Goal: Task Accomplishment & Management: Use online tool/utility

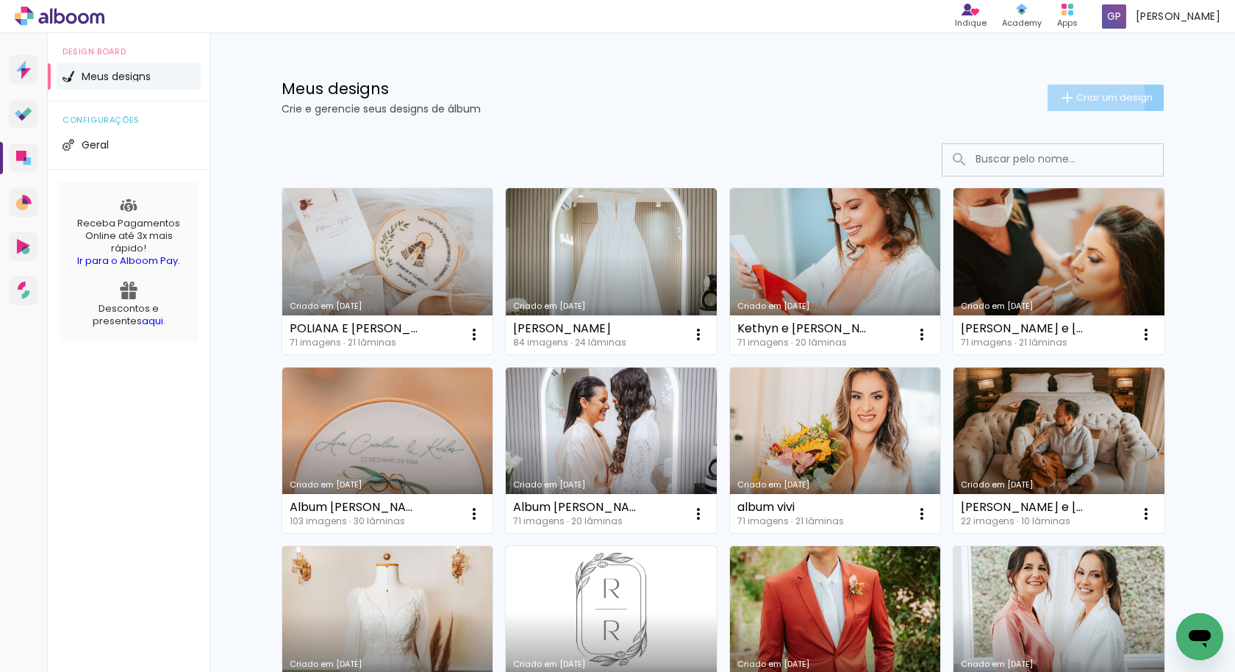
click at [1082, 98] on span "Criar um design" at bounding box center [1114, 98] width 76 height 10
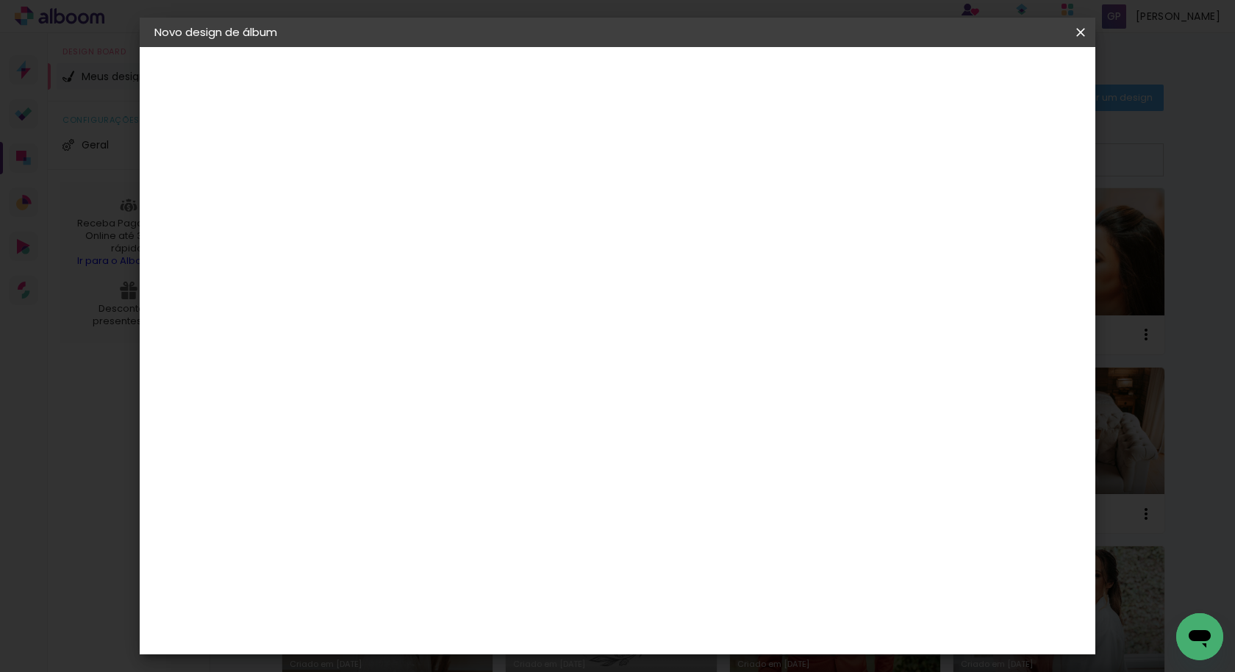
click at [395, 189] on input at bounding box center [395, 197] width 0 height 23
type input "O"
type input "[PERSON_NAME]"
type paper-input "[PERSON_NAME]"
click at [545, 90] on paper-button "Avançar" at bounding box center [509, 77] width 72 height 25
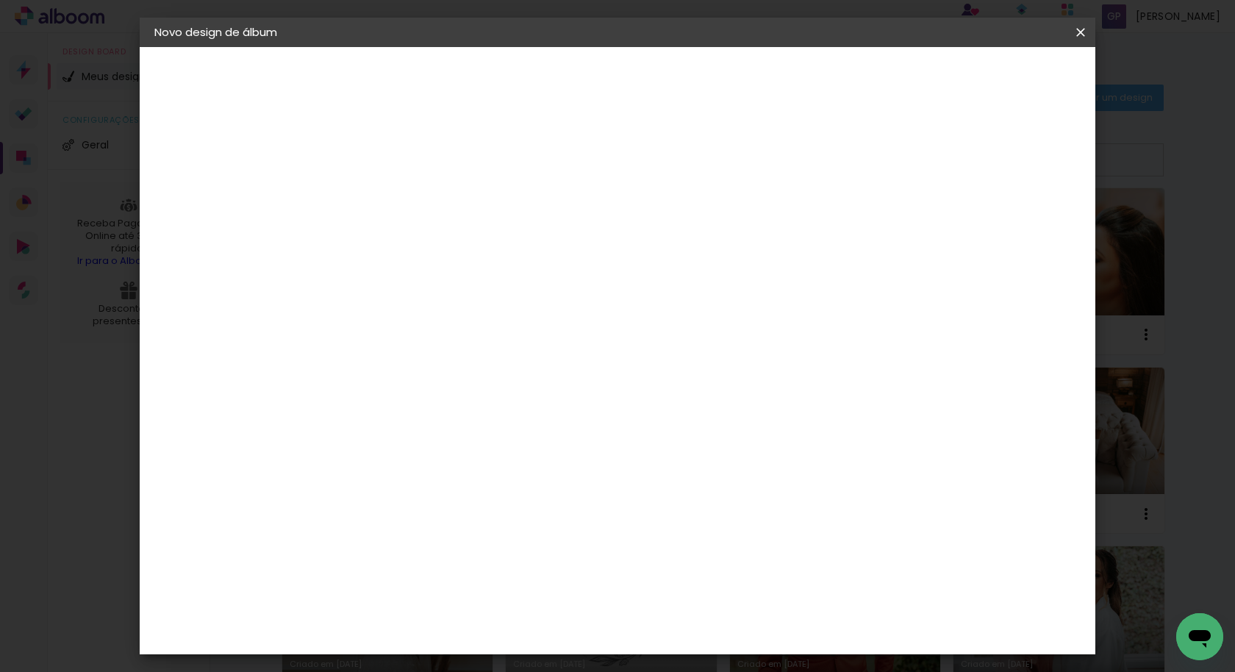
click at [406, 279] on input at bounding box center [432, 280] width 148 height 18
type input "EV"
type paper-input "EV"
click at [406, 335] on div "Evidence" at bounding box center [411, 332] width 52 height 12
click at [638, 85] on paper-button "Avançar" at bounding box center [602, 77] width 72 height 25
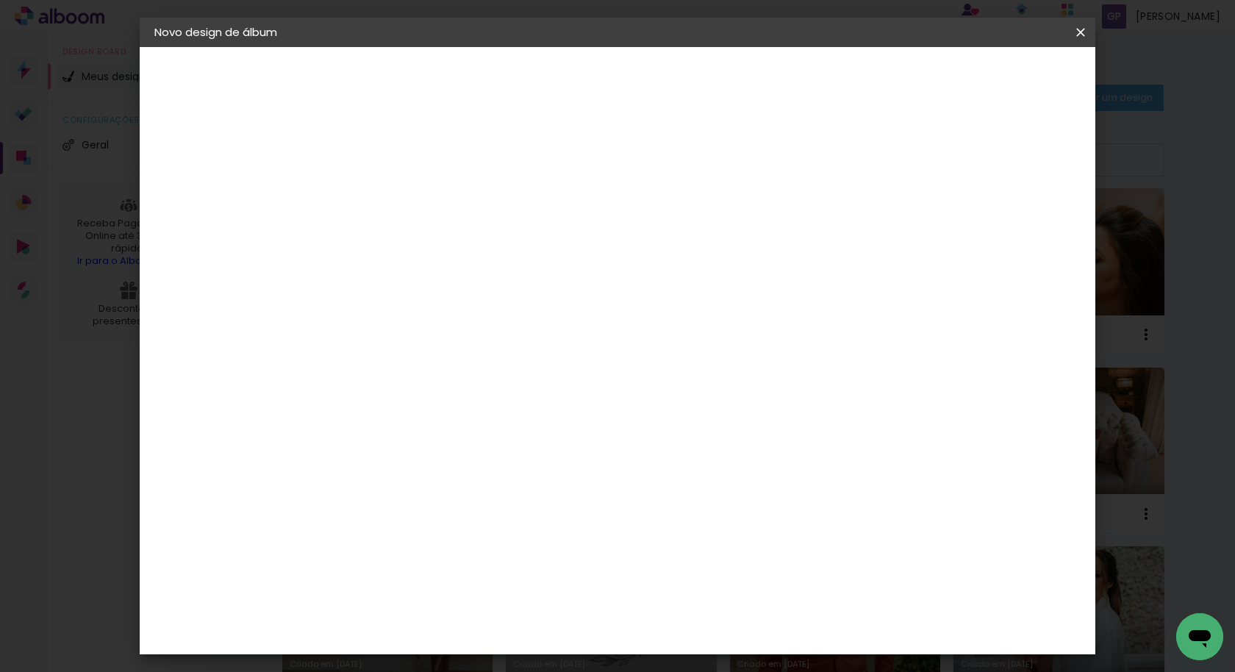
click at [452, 245] on input "text" at bounding box center [423, 256] width 57 height 23
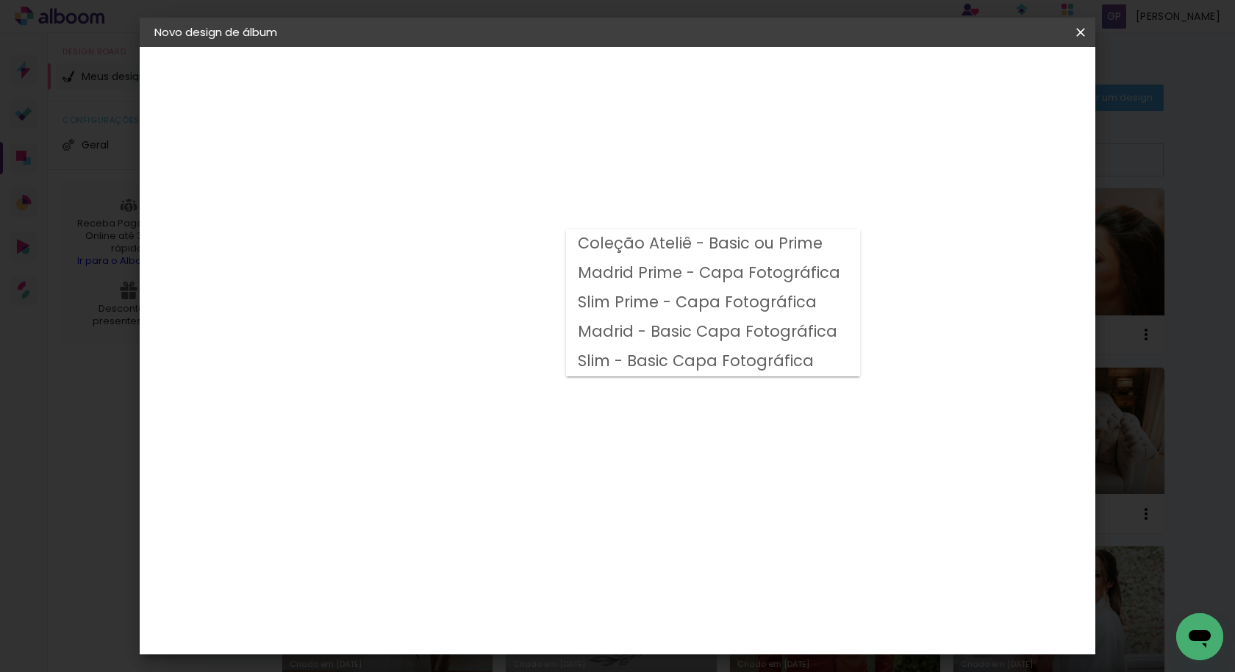
click at [0, 0] on slot "Madrid Prime - Capa Fotográfica" at bounding box center [0, 0] width 0 height 0
type input "Madrid Prime - Capa Fotográfica"
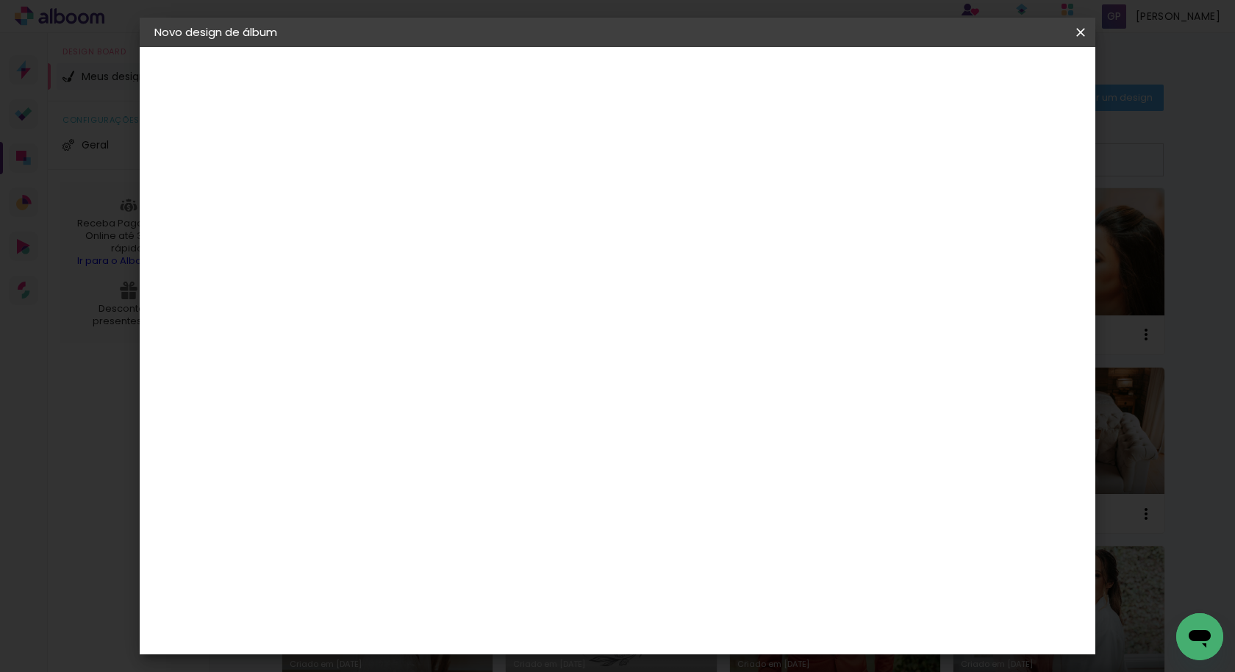
scroll to position [204, 0]
click at [634, 67] on paper-button "Avançar" at bounding box center [598, 77] width 72 height 25
click at [987, 76] on span "Iniciar design" at bounding box center [953, 78] width 67 height 10
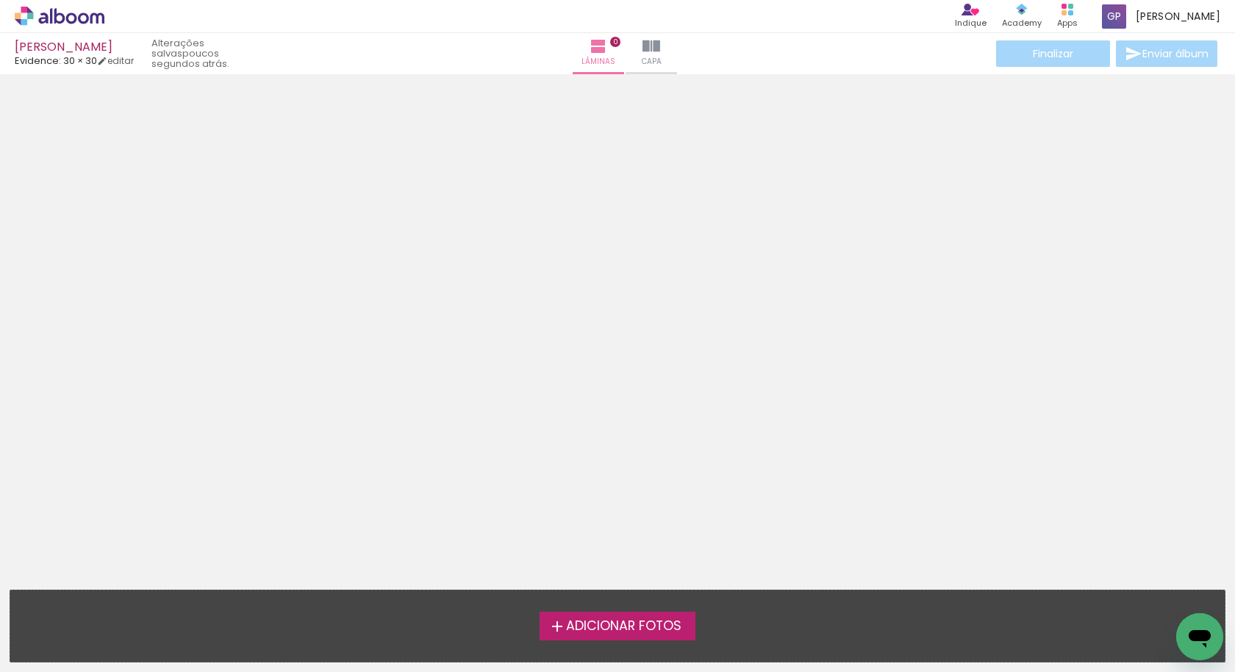
click at [620, 624] on span "Adicionar Fotos" at bounding box center [623, 626] width 115 height 13
click at [0, 0] on input "file" at bounding box center [0, 0] width 0 height 0
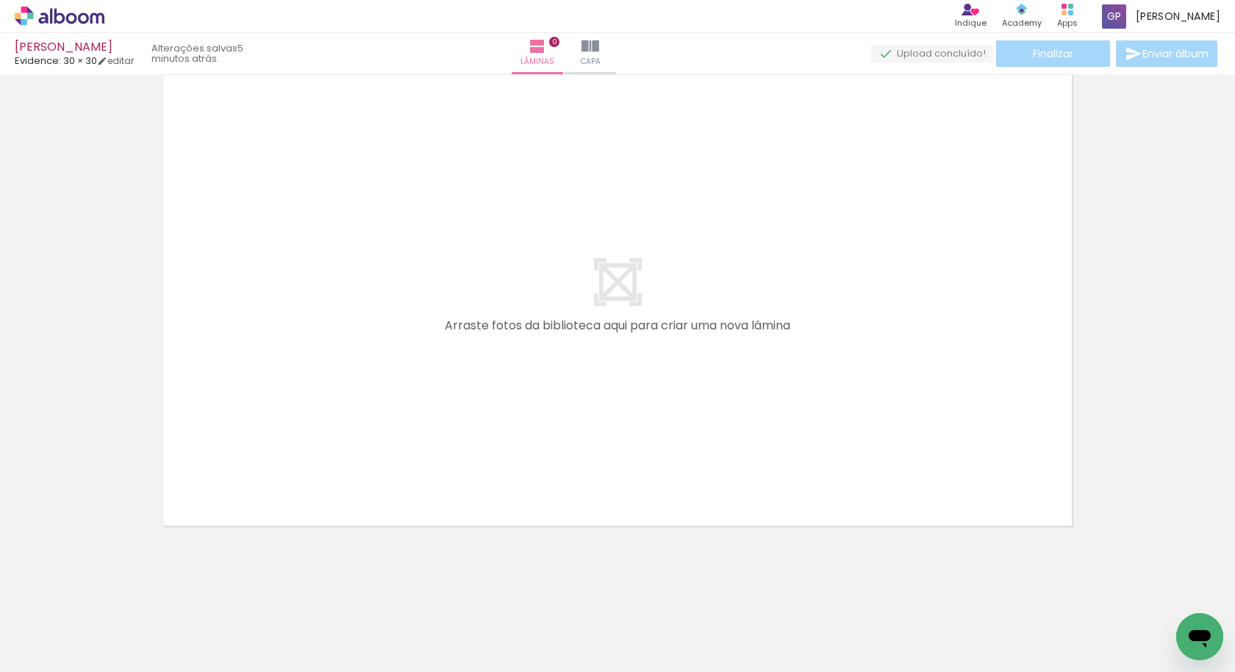
scroll to position [0, 3423]
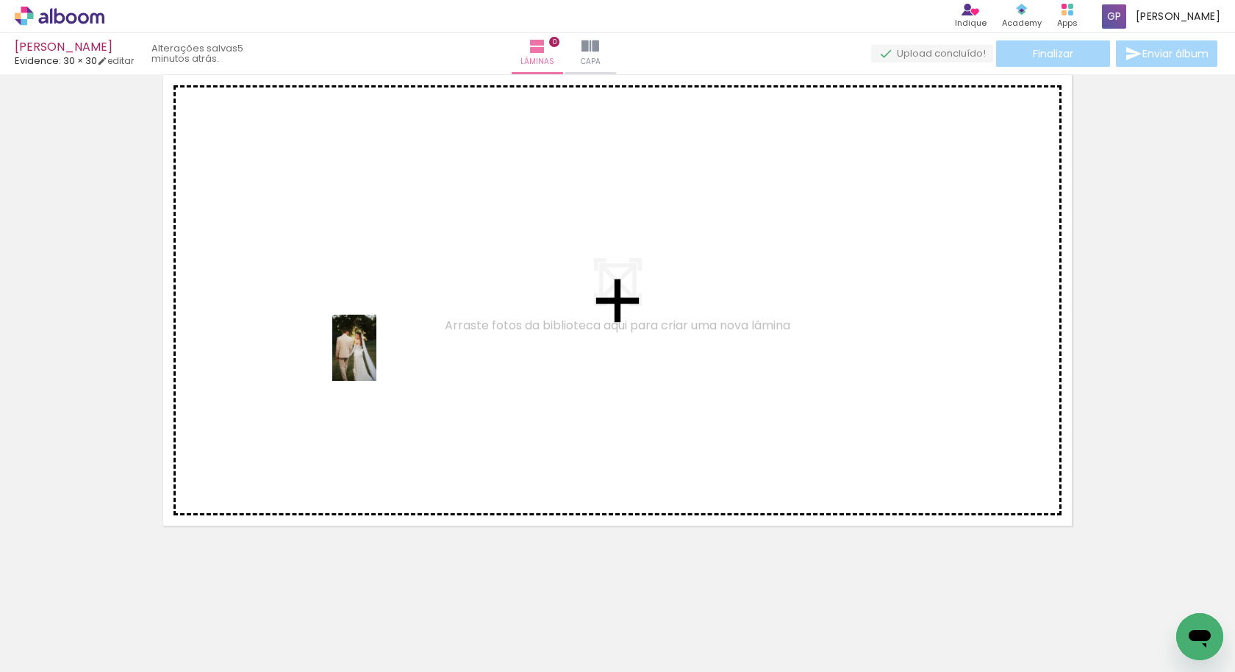
drag, startPoint x: 839, startPoint y: 639, endPoint x: 373, endPoint y: 359, distance: 543.3
click at [373, 359] on quentale-workspace at bounding box center [617, 336] width 1235 height 672
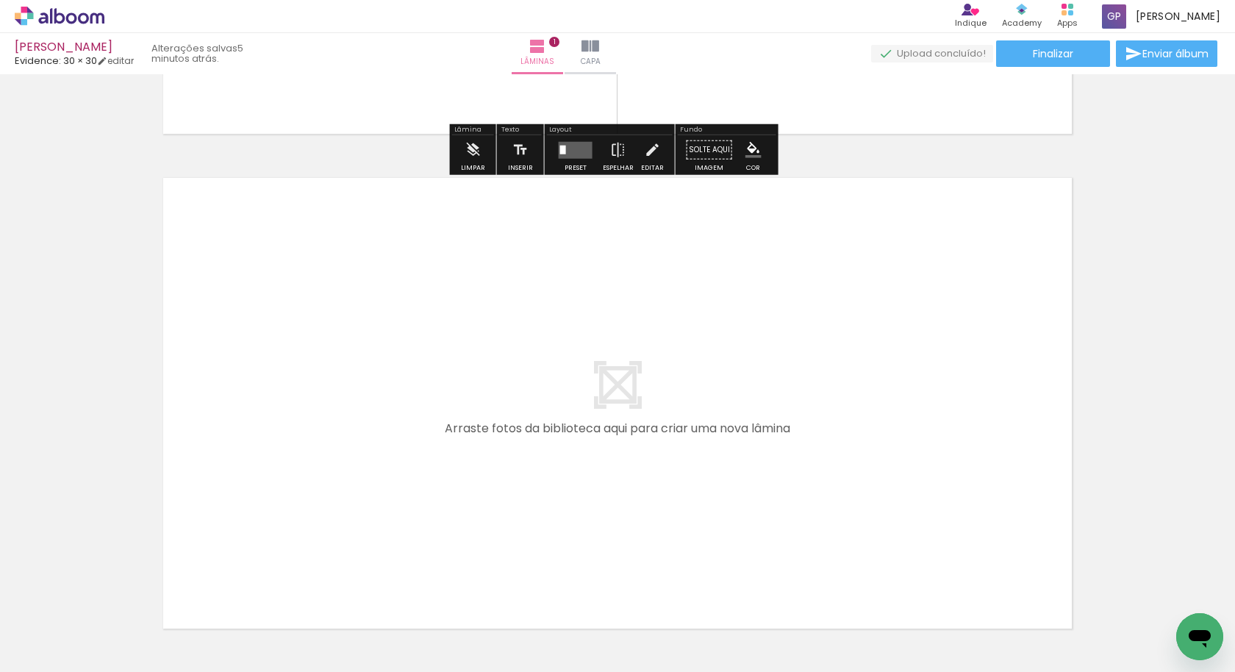
scroll to position [0, 0]
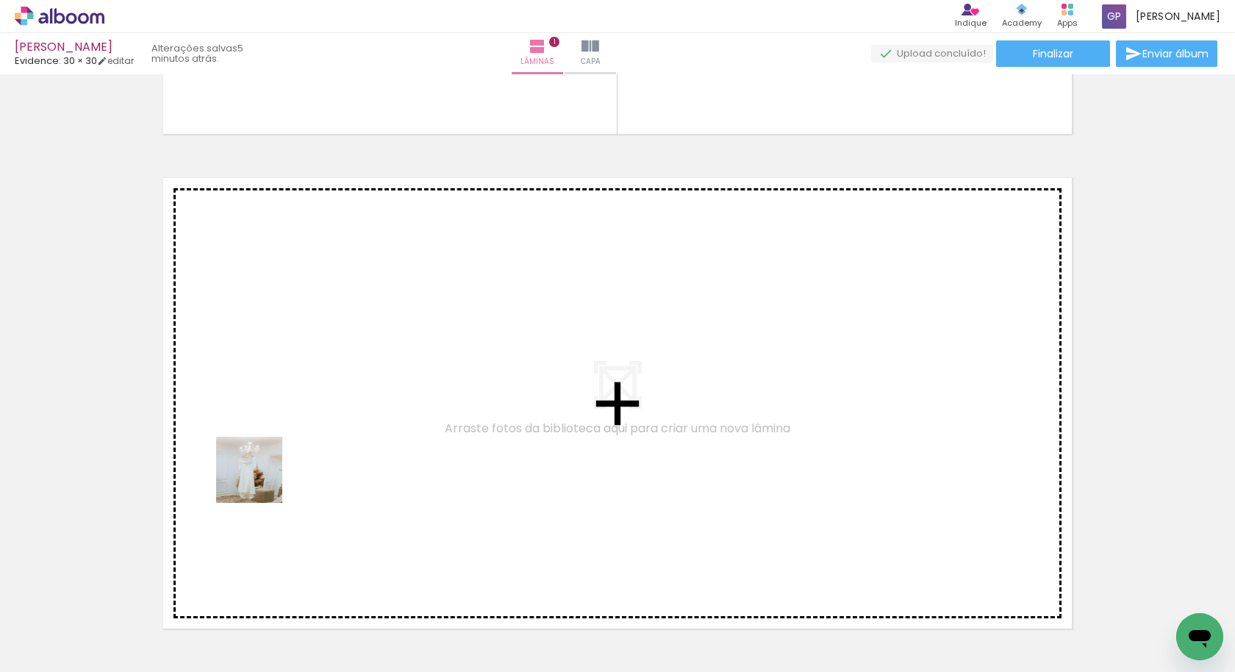
drag, startPoint x: 204, startPoint y: 568, endPoint x: 263, endPoint y: 476, distance: 110.1
click at [263, 476] on quentale-workspace at bounding box center [617, 336] width 1235 height 672
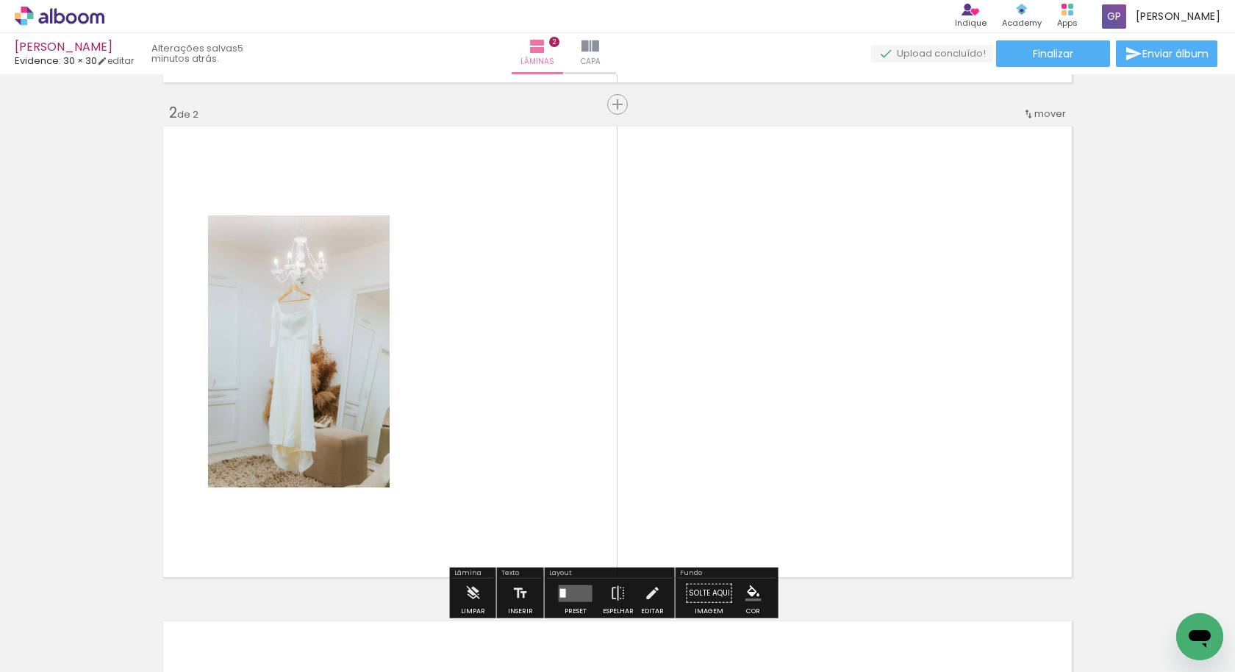
scroll to position [513, 0]
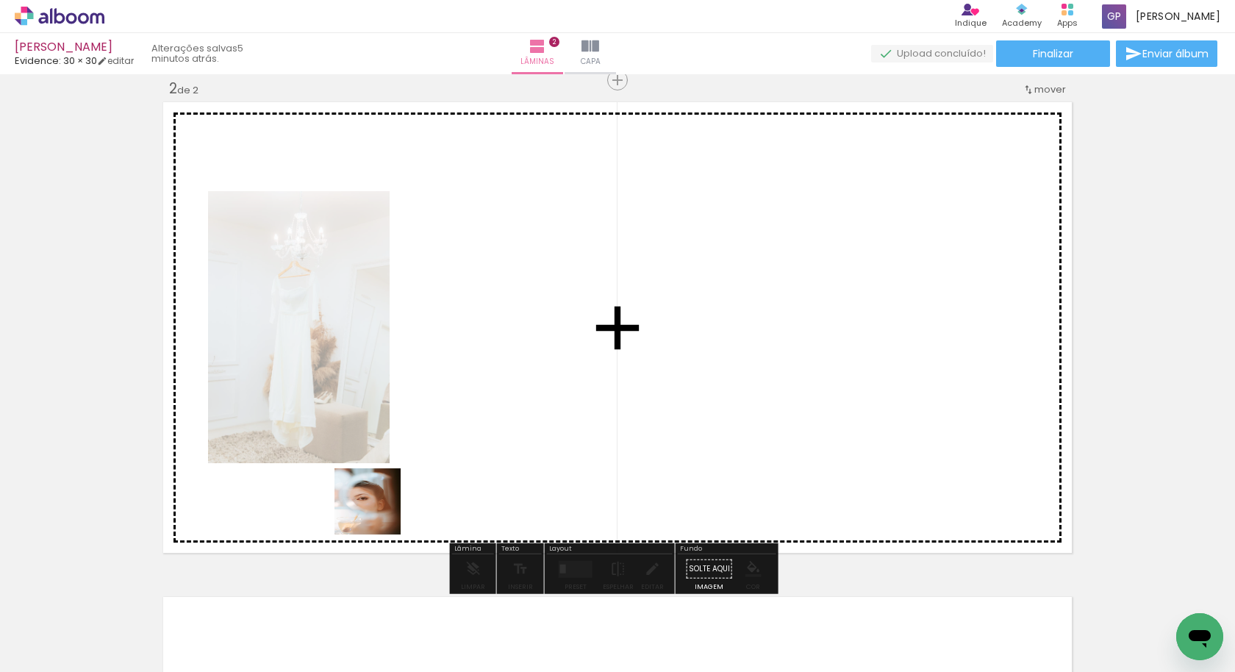
drag, startPoint x: 242, startPoint y: 626, endPoint x: 503, endPoint y: 404, distance: 343.1
click at [503, 404] on quentale-workspace at bounding box center [617, 336] width 1235 height 672
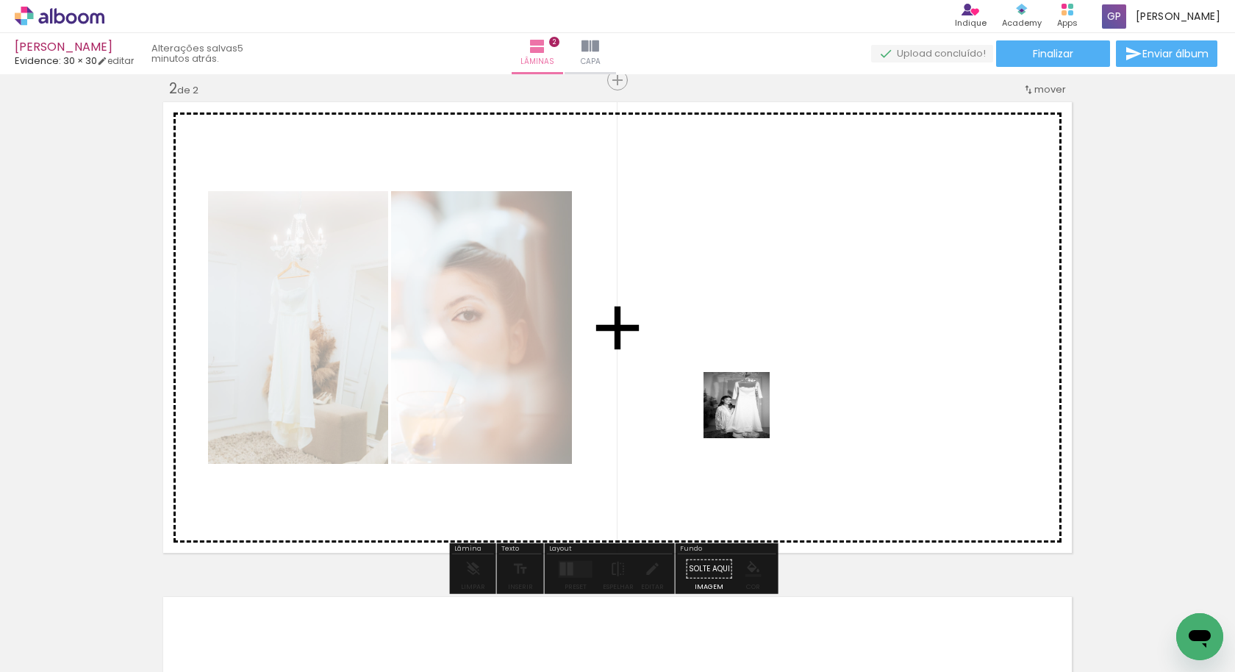
drag, startPoint x: 403, startPoint y: 573, endPoint x: 681, endPoint y: 441, distance: 307.8
click at [756, 409] on quentale-workspace at bounding box center [617, 336] width 1235 height 672
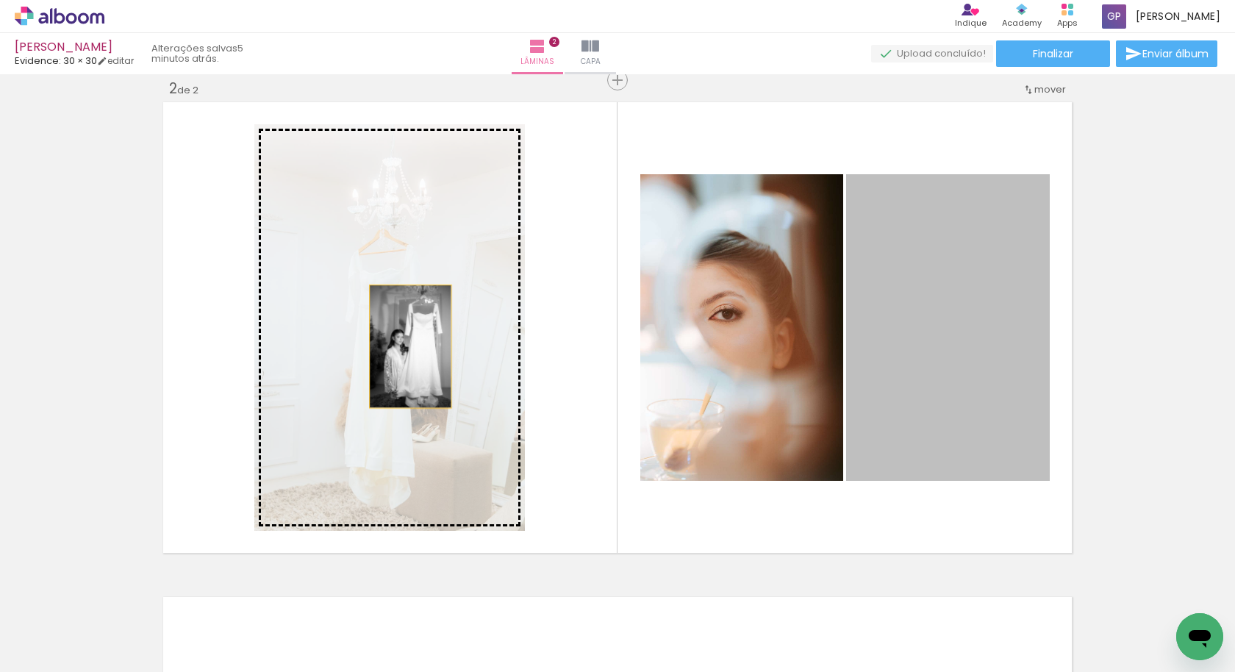
drag, startPoint x: 885, startPoint y: 383, endPoint x: 404, endPoint y: 346, distance: 482.2
click at [0, 0] on slot at bounding box center [0, 0] width 0 height 0
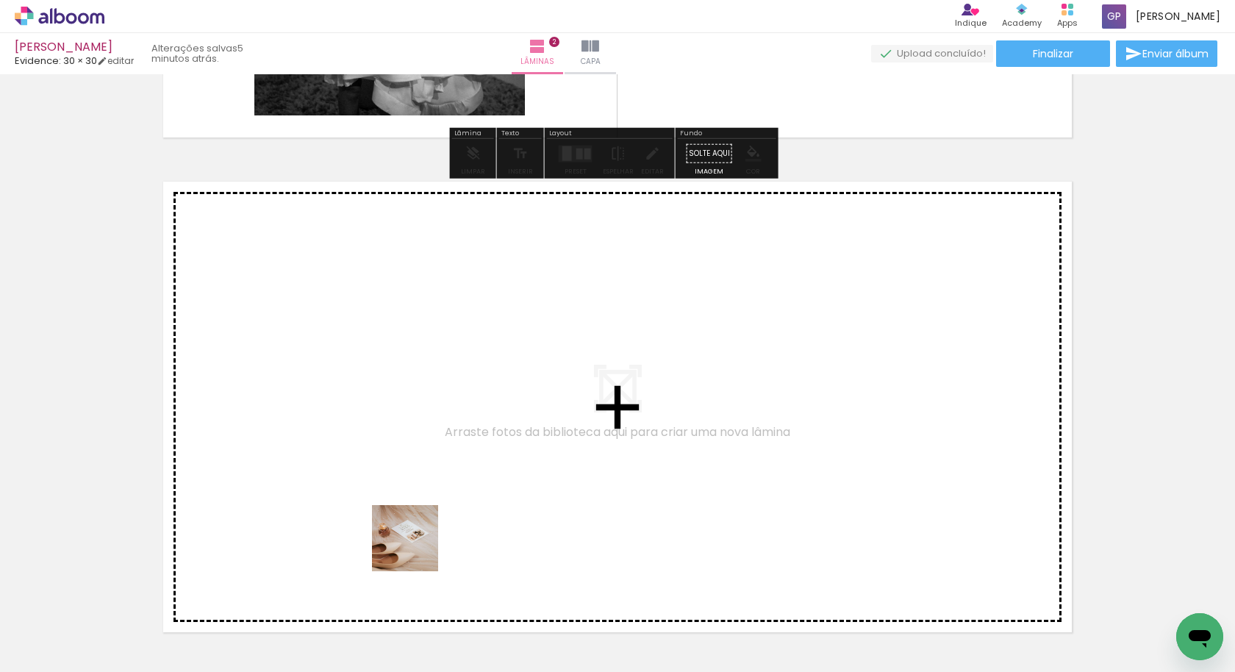
drag, startPoint x: 401, startPoint y: 604, endPoint x: 420, endPoint y: 420, distance: 184.8
click at [420, 420] on quentale-workspace at bounding box center [617, 336] width 1235 height 672
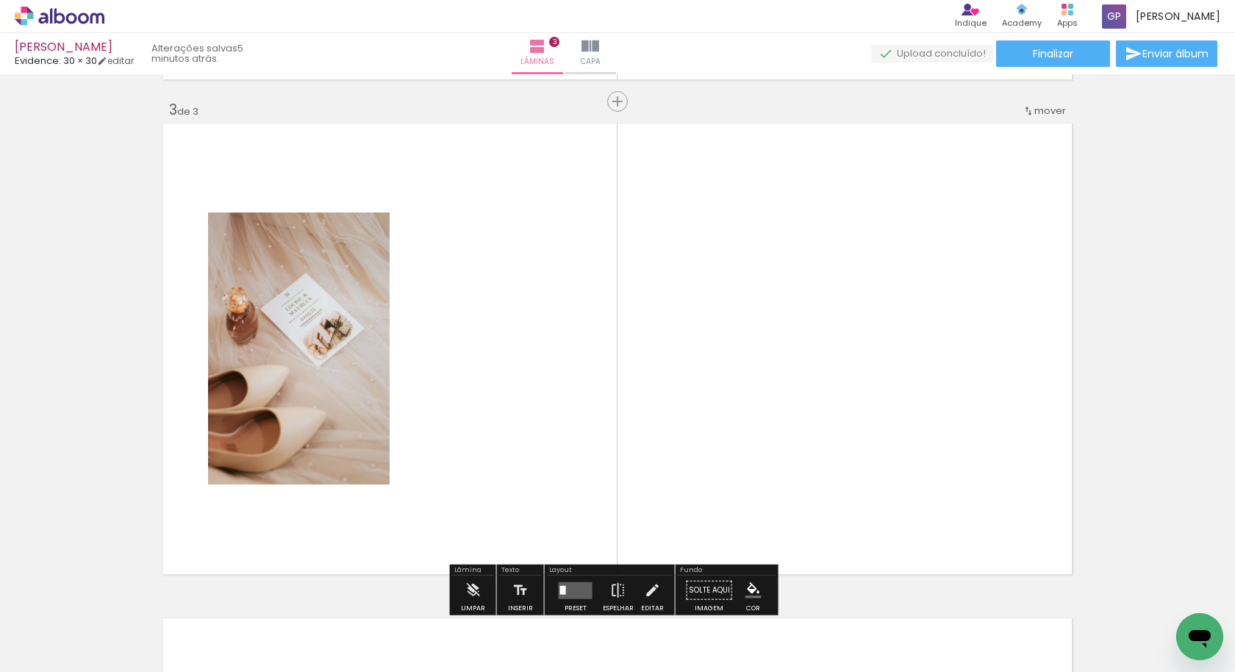
scroll to position [1008, 0]
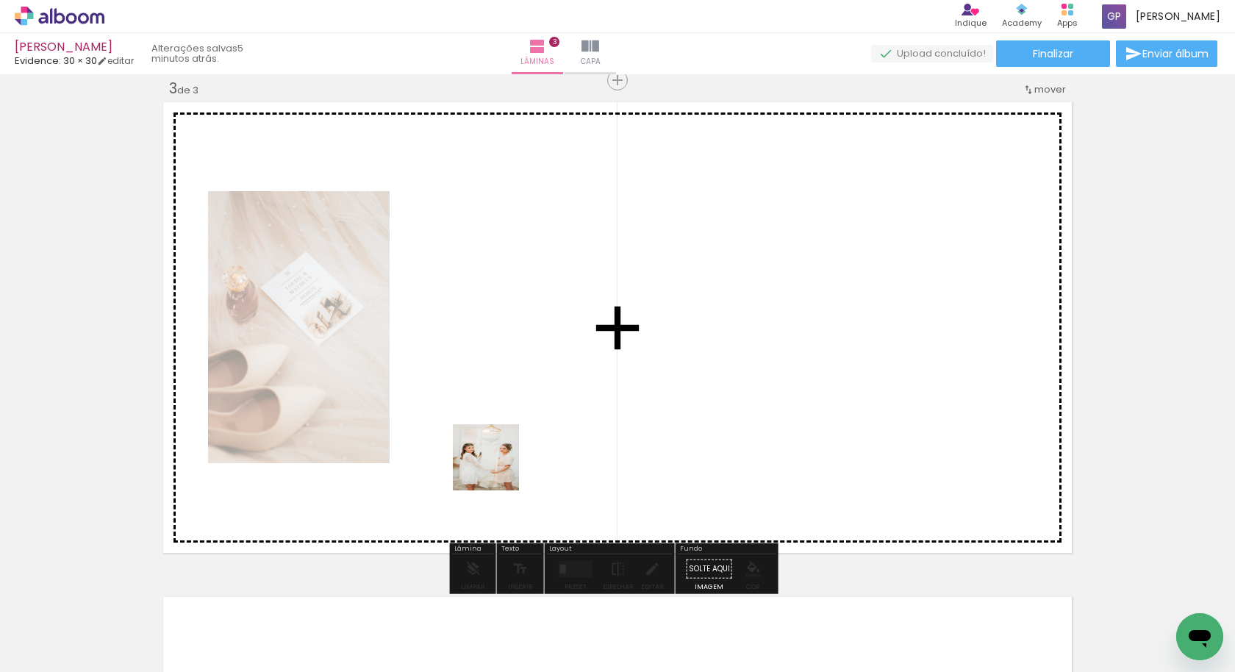
drag, startPoint x: 483, startPoint y: 610, endPoint x: 518, endPoint y: 512, distance: 104.4
click at [498, 465] on quentale-workspace at bounding box center [617, 336] width 1235 height 672
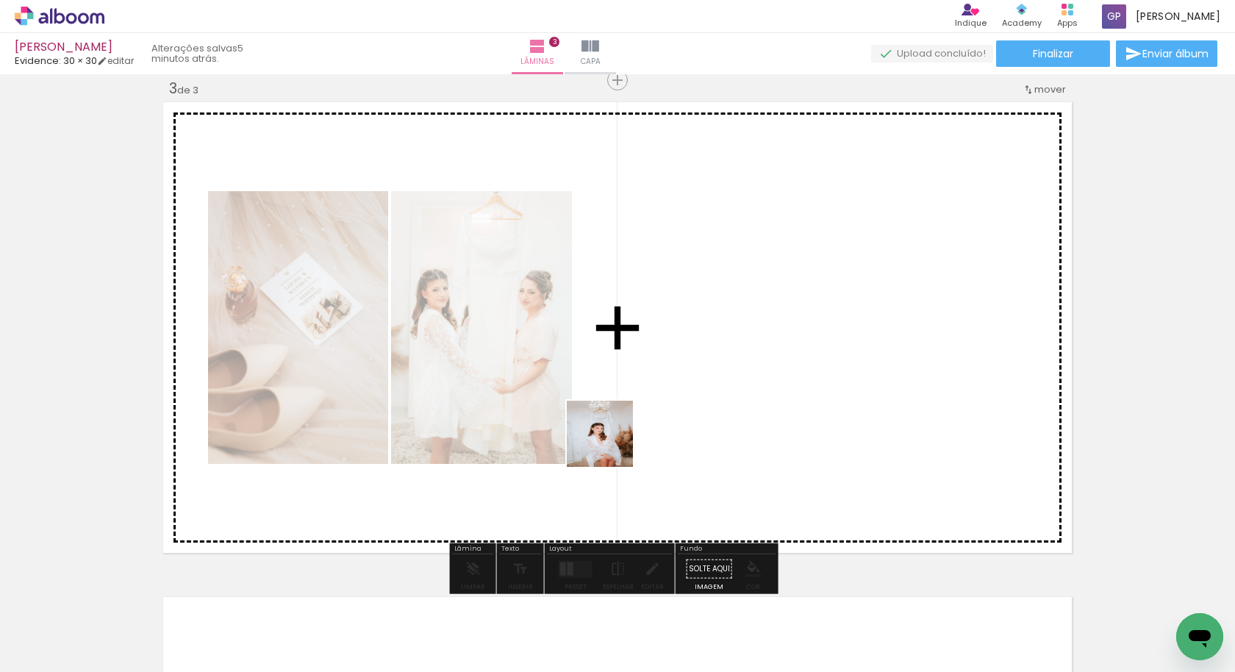
drag, startPoint x: 562, startPoint y: 608, endPoint x: 611, endPoint y: 445, distance: 170.5
click at [611, 445] on quentale-workspace at bounding box center [617, 336] width 1235 height 672
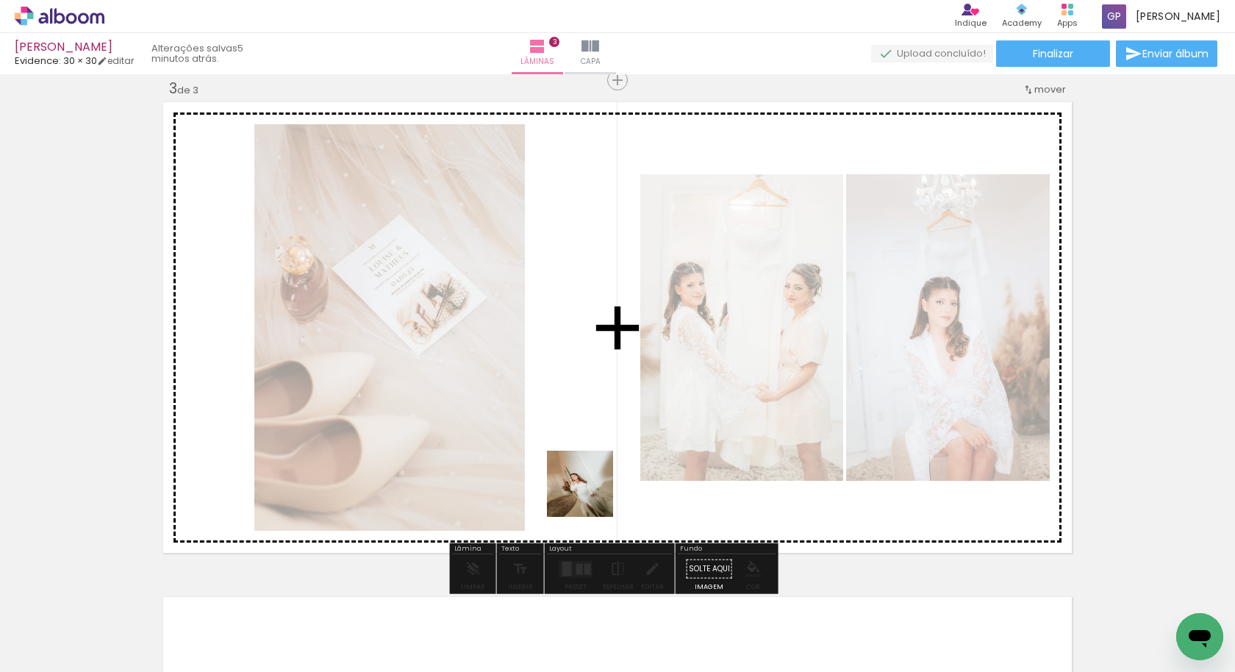
drag, startPoint x: 657, startPoint y: 621, endPoint x: 591, endPoint y: 495, distance: 142.7
click at [591, 495] on quentale-workspace at bounding box center [617, 336] width 1235 height 672
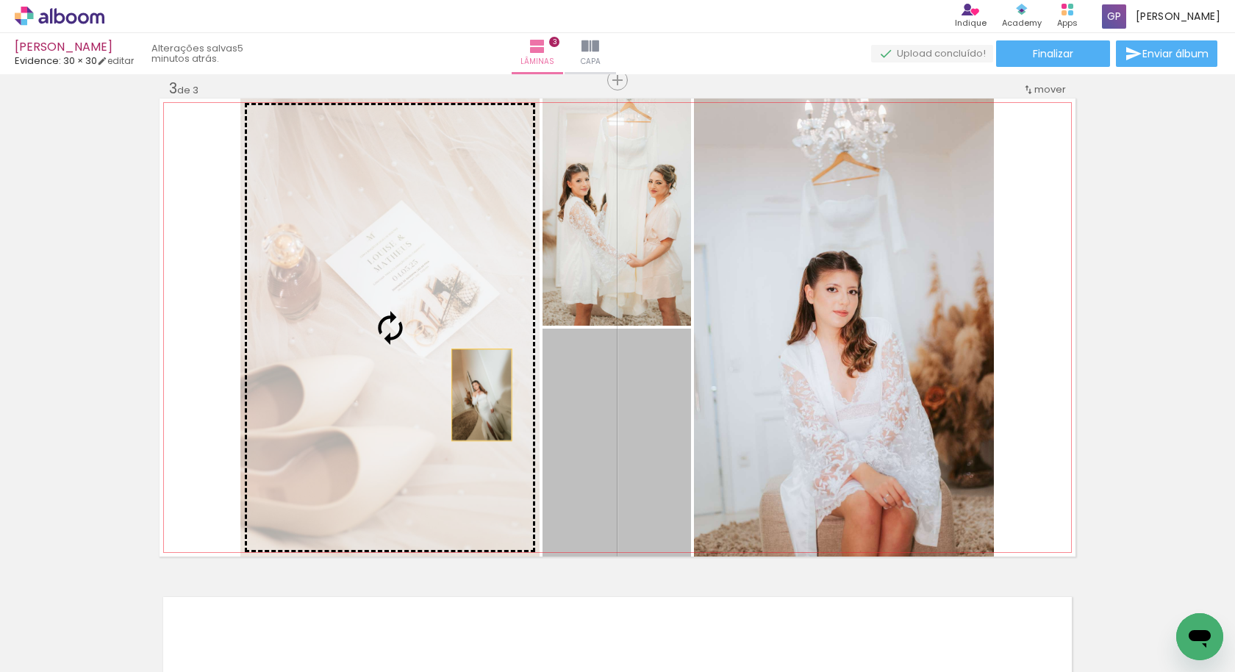
drag, startPoint x: 611, startPoint y: 455, endPoint x: 476, endPoint y: 394, distance: 148.4
click at [0, 0] on slot at bounding box center [0, 0] width 0 height 0
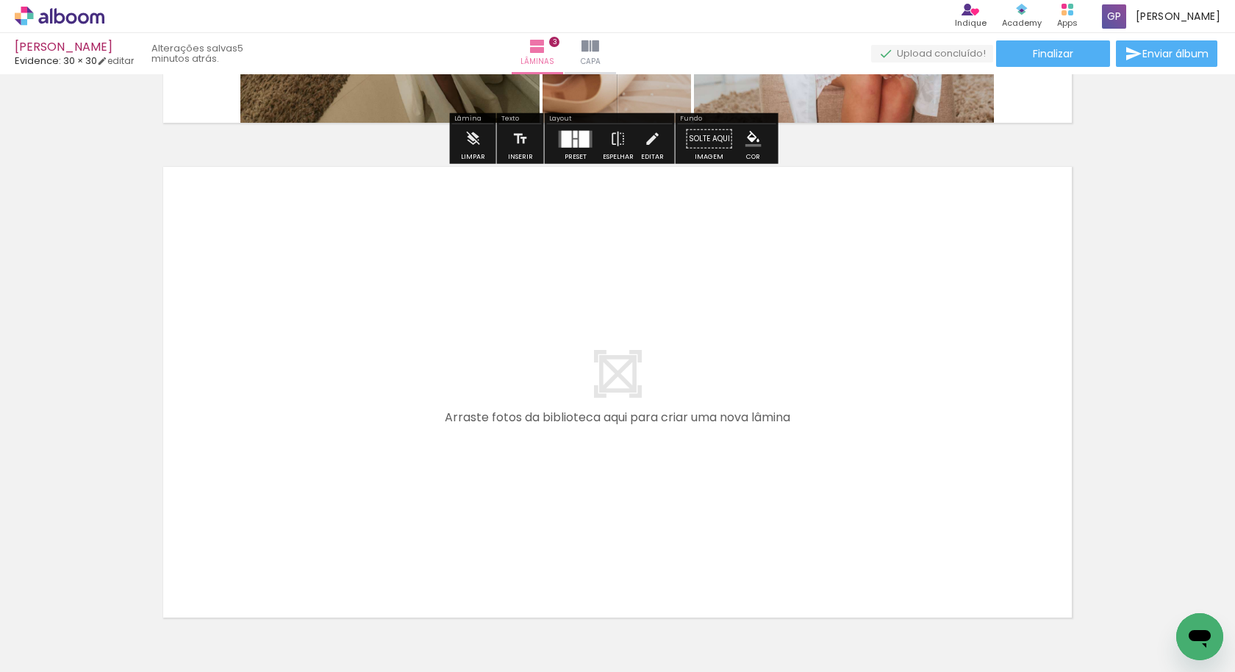
scroll to position [1530, 0]
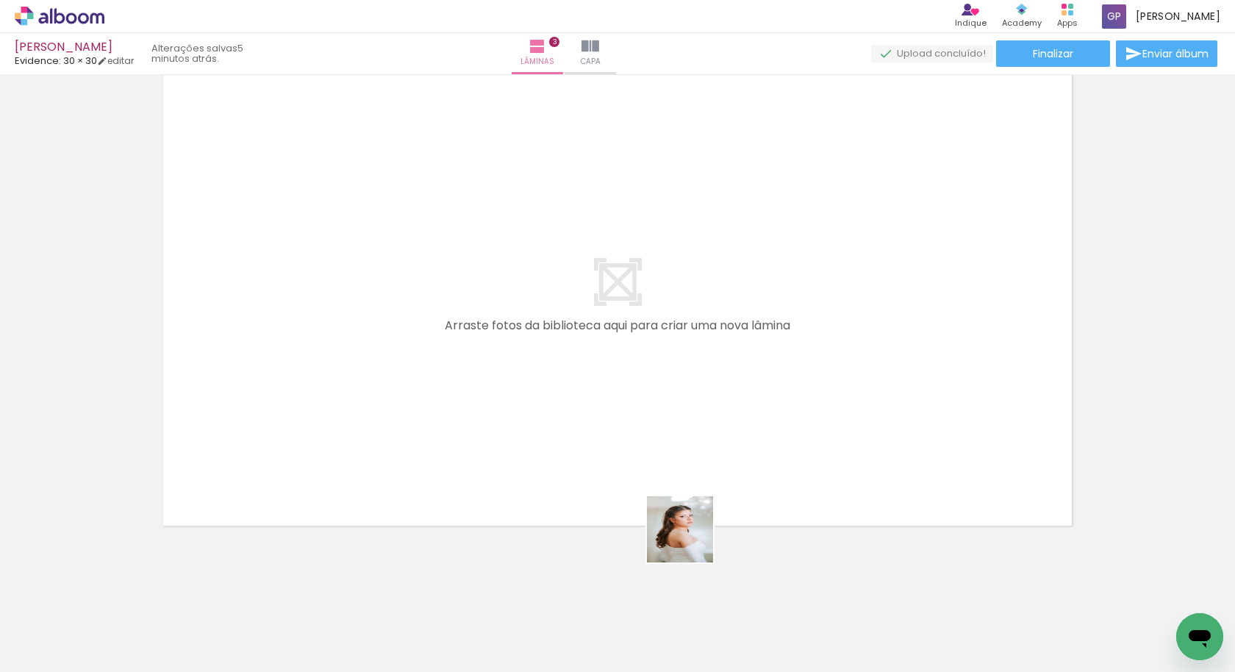
drag, startPoint x: 736, startPoint y: 627, endPoint x: 638, endPoint y: 442, distance: 209.5
click at [638, 442] on quentale-workspace at bounding box center [617, 336] width 1235 height 672
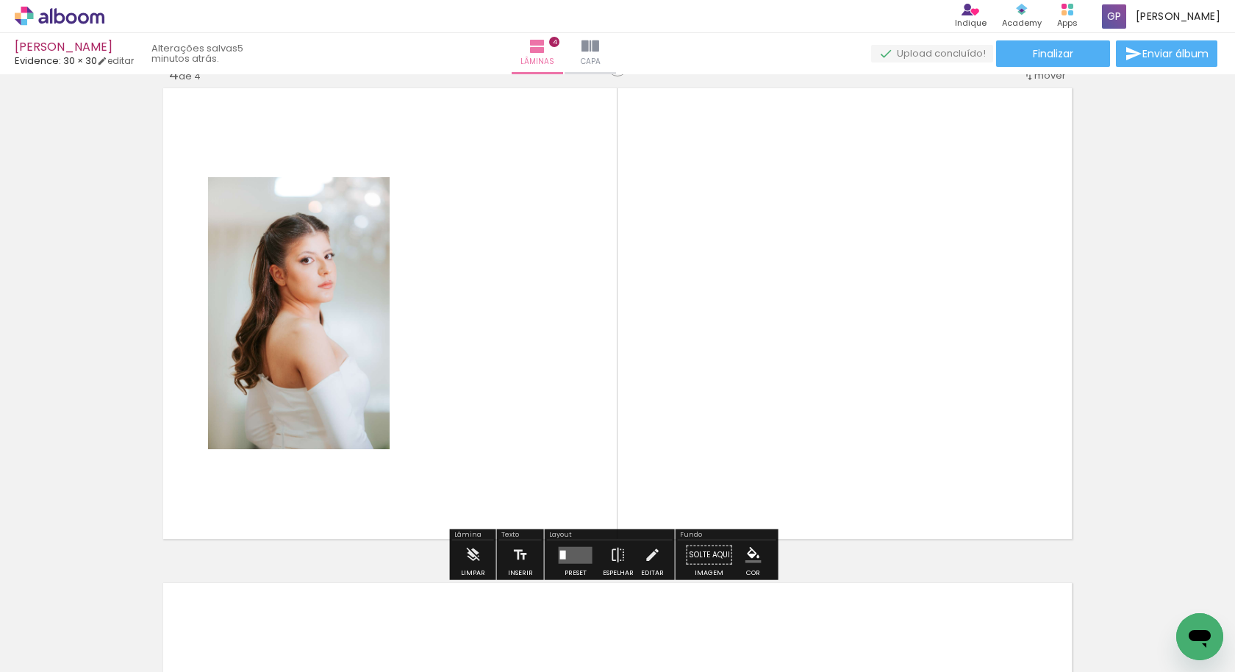
scroll to position [1503, 0]
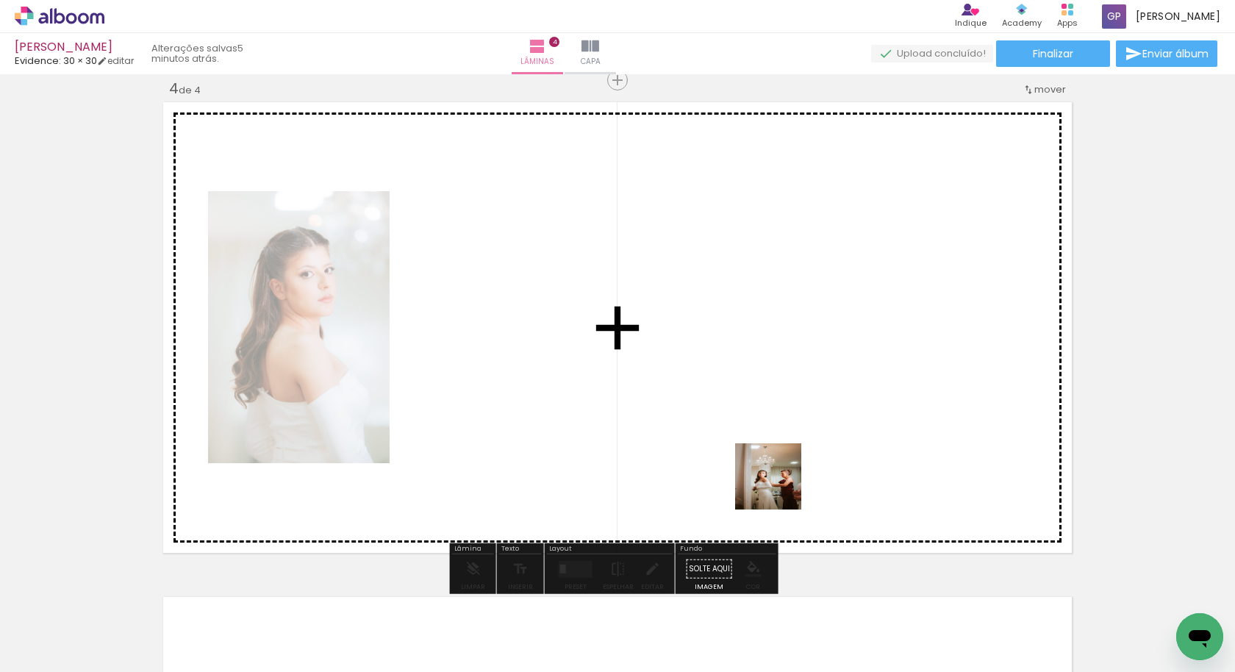
drag, startPoint x: 817, startPoint y: 600, endPoint x: 779, endPoint y: 484, distance: 121.3
click at [779, 484] on quentale-workspace at bounding box center [617, 336] width 1235 height 672
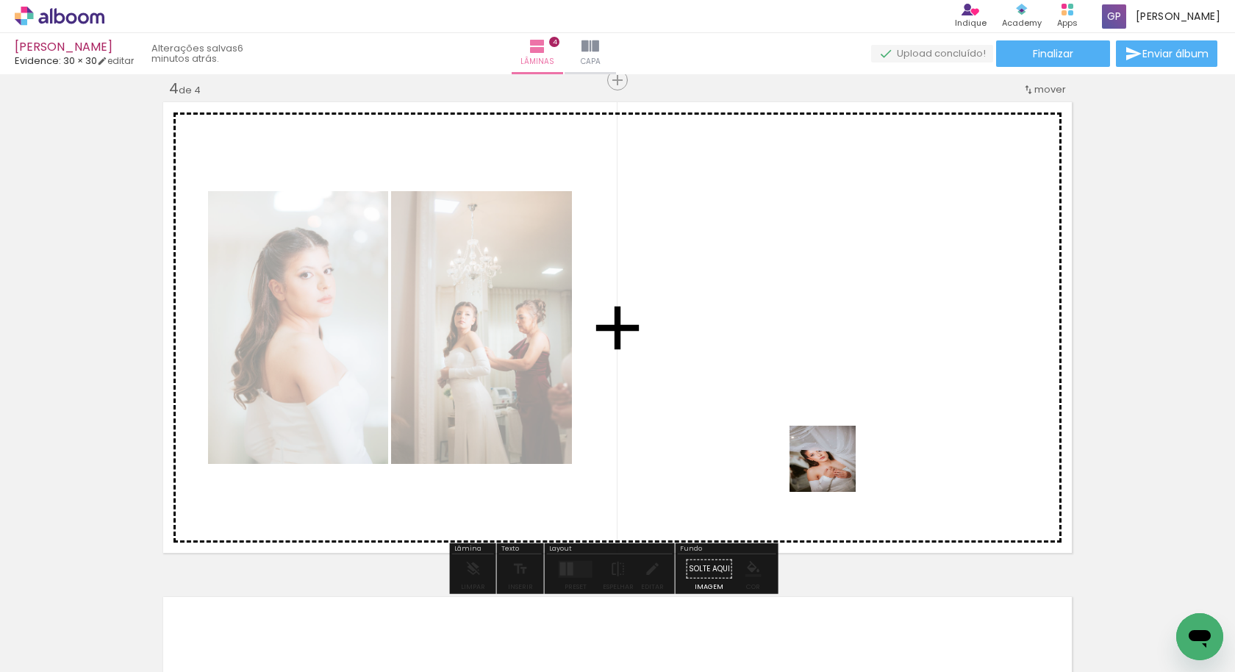
drag, startPoint x: 891, startPoint y: 613, endPoint x: 892, endPoint y: 551, distance: 61.8
click at [835, 471] on quentale-workspace at bounding box center [617, 336] width 1235 height 672
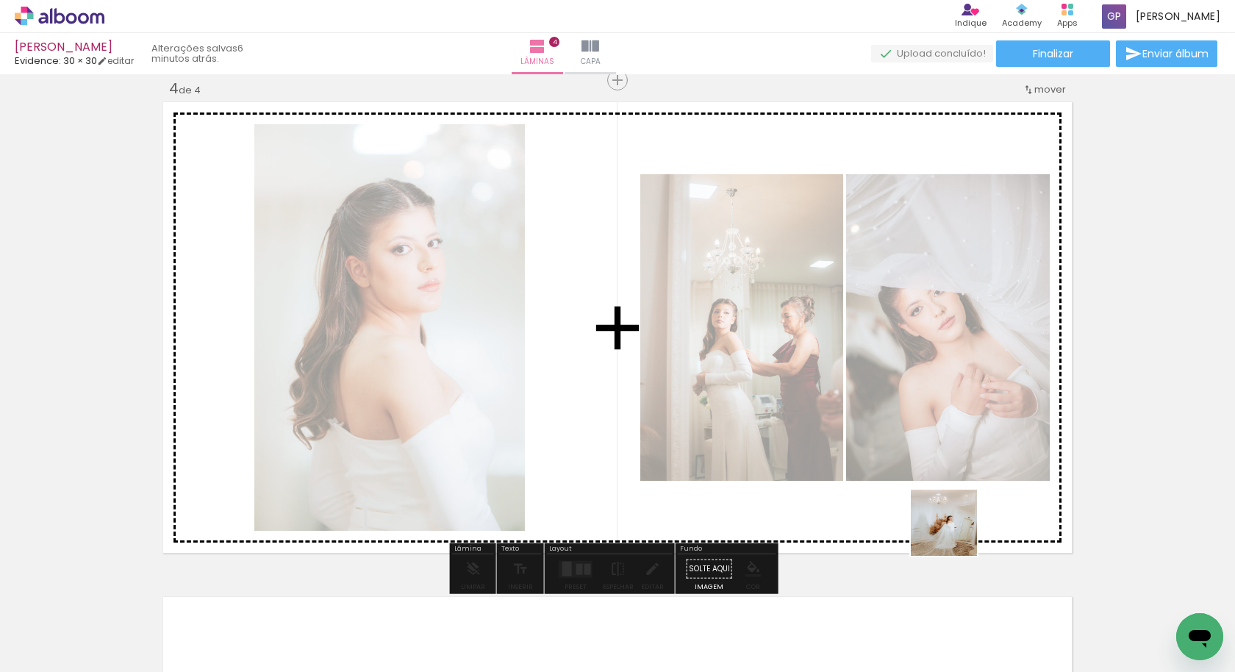
drag, startPoint x: 958, startPoint y: 602, endPoint x: 953, endPoint y: 515, distance: 86.9
click at [953, 515] on quentale-workspace at bounding box center [617, 336] width 1235 height 672
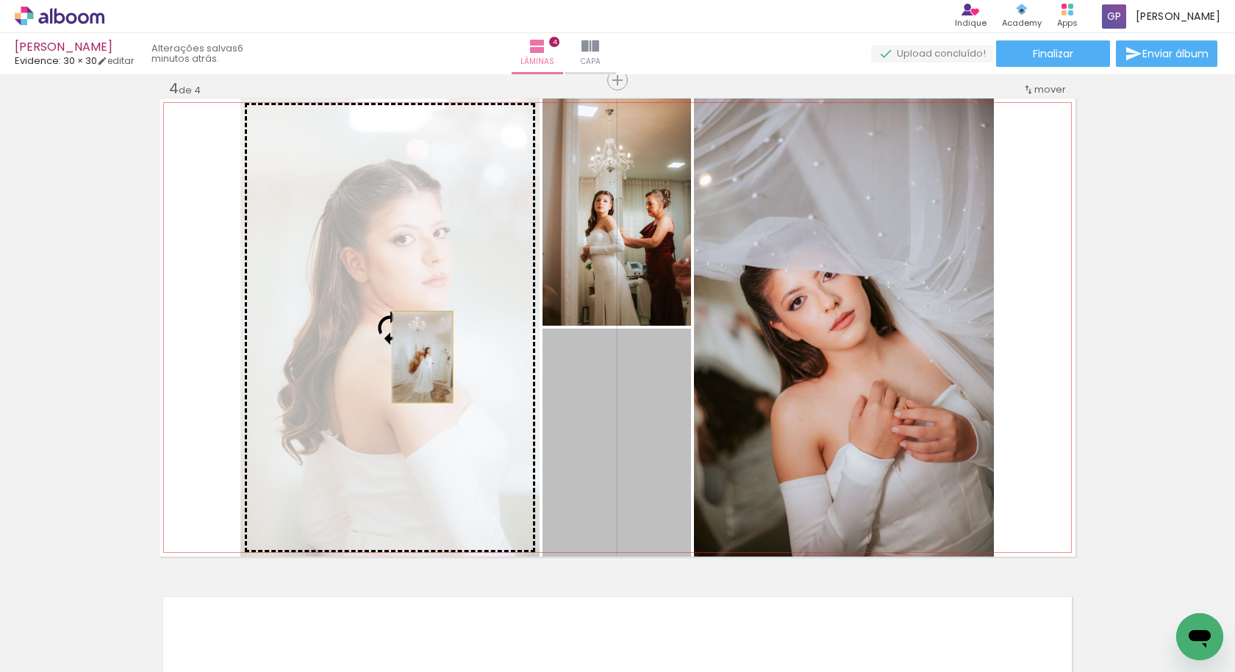
drag, startPoint x: 652, startPoint y: 445, endPoint x: 417, endPoint y: 357, distance: 251.5
click at [0, 0] on slot at bounding box center [0, 0] width 0 height 0
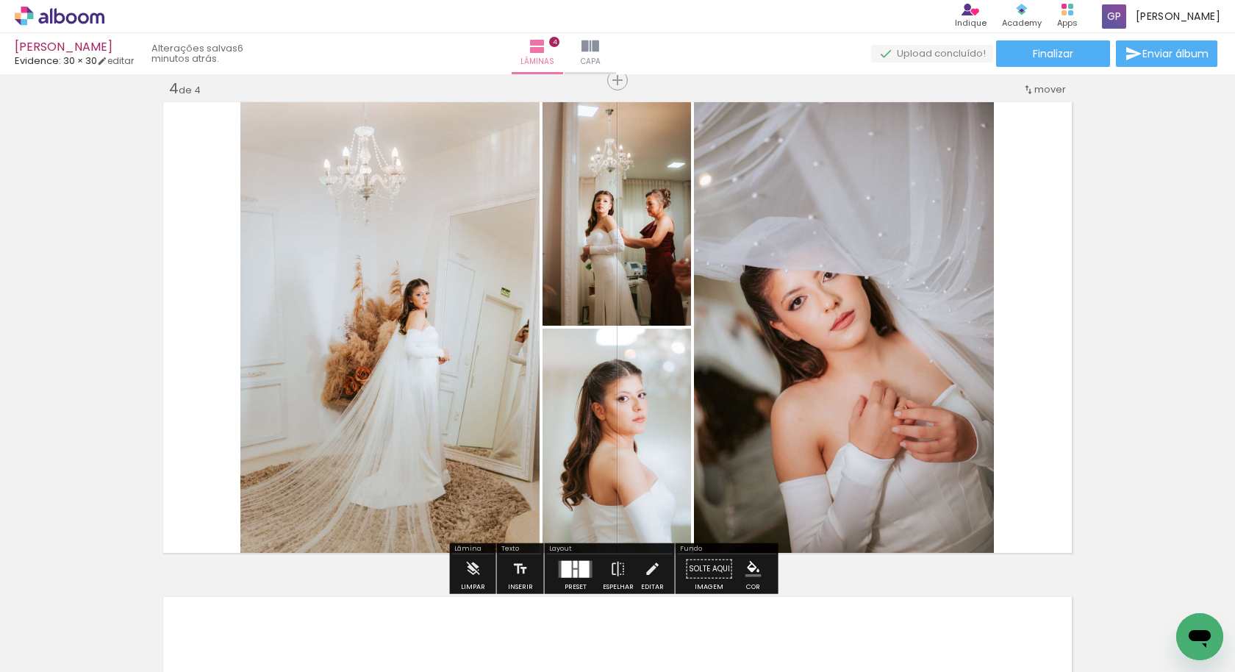
click at [581, 566] on div at bounding box center [584, 568] width 10 height 17
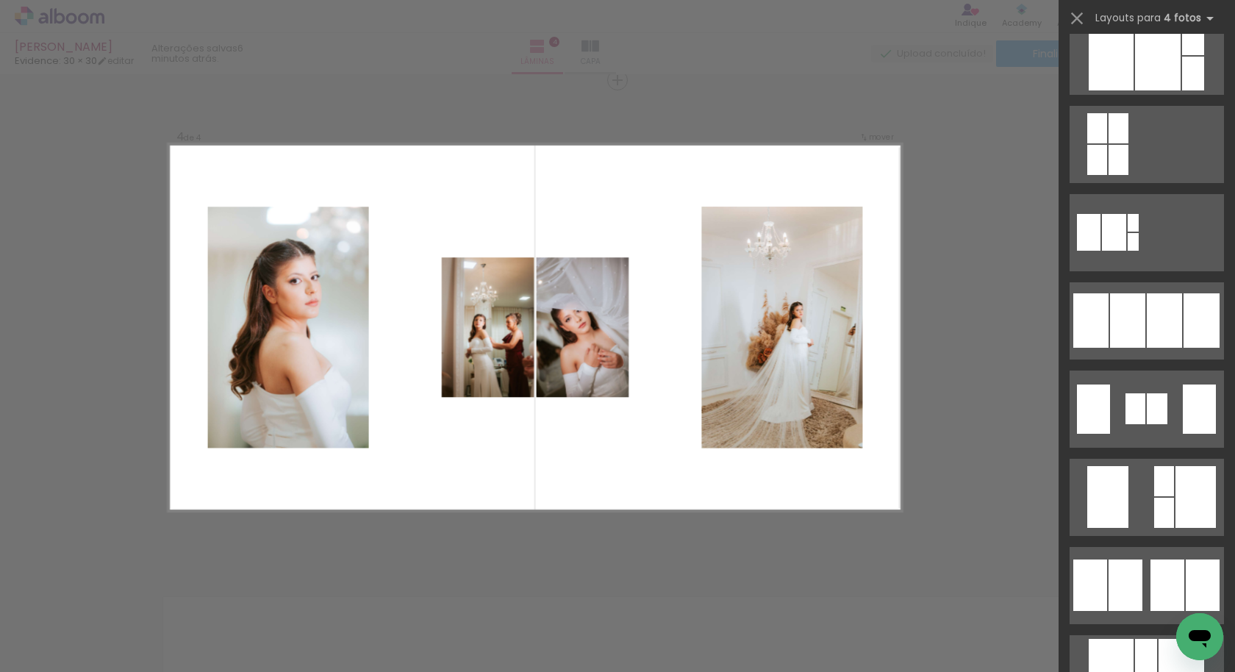
scroll to position [824, 0]
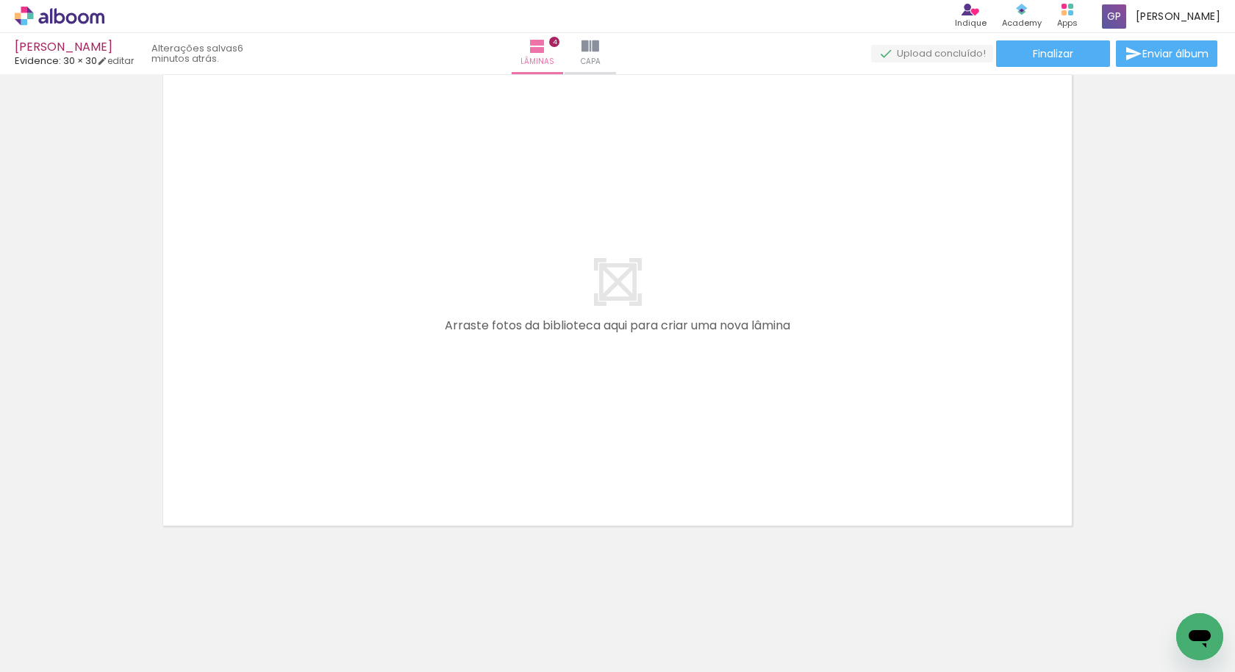
scroll to position [0, 712]
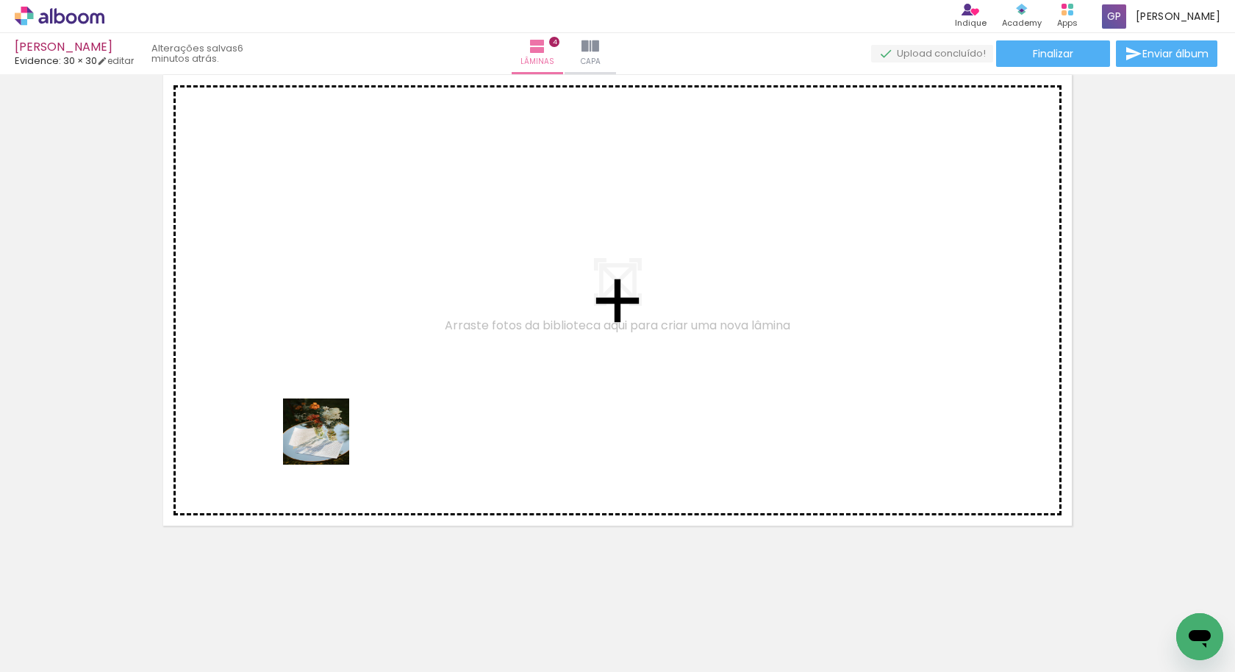
drag, startPoint x: 357, startPoint y: 623, endPoint x: 327, endPoint y: 443, distance: 182.5
click at [327, 443] on quentale-workspace at bounding box center [617, 336] width 1235 height 672
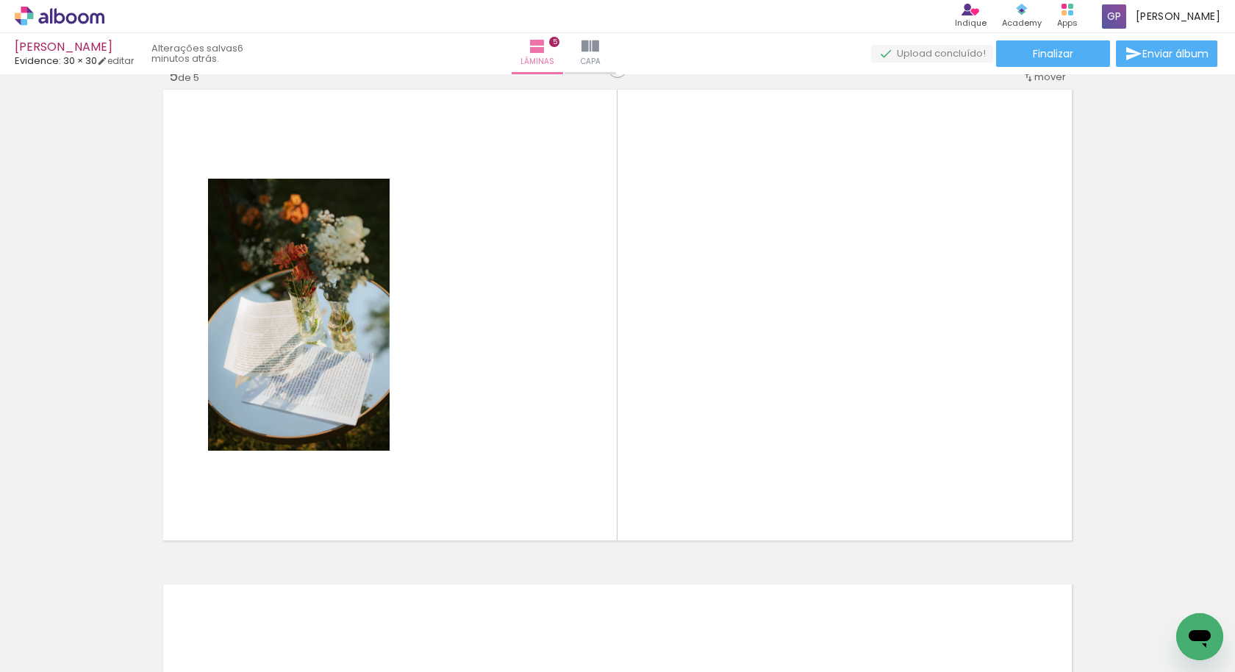
scroll to position [1997, 0]
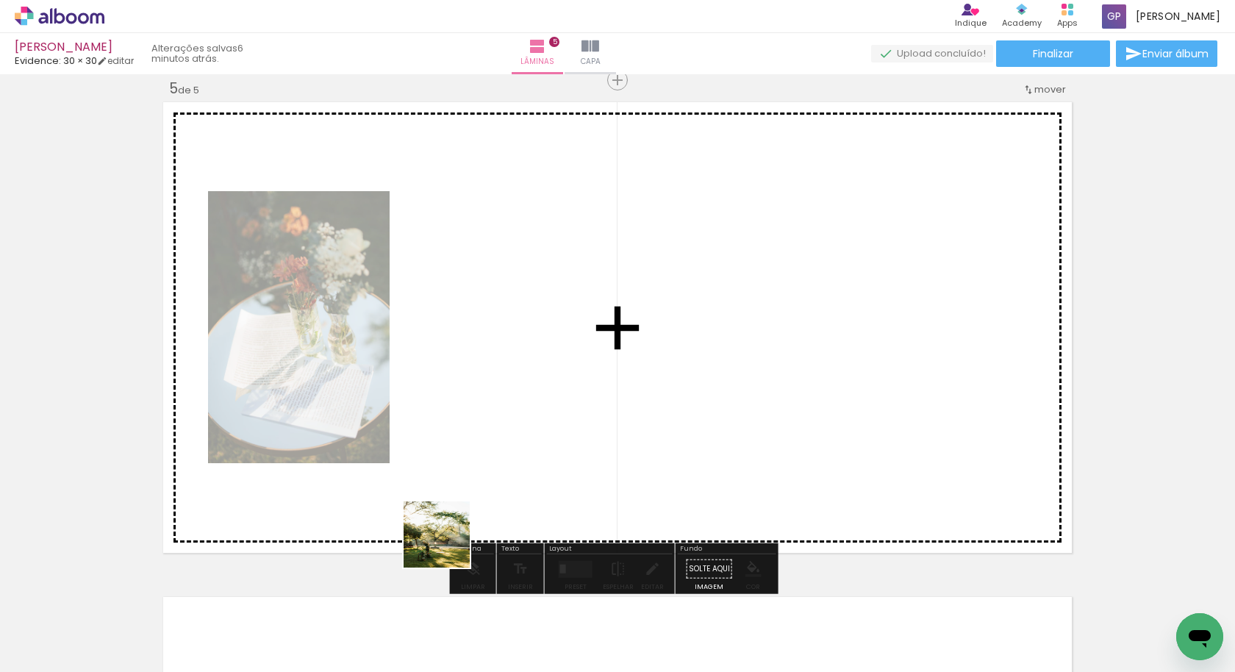
drag, startPoint x: 435, startPoint y: 627, endPoint x: 481, endPoint y: 535, distance: 102.6
click at [459, 445] on quentale-workspace at bounding box center [617, 336] width 1235 height 672
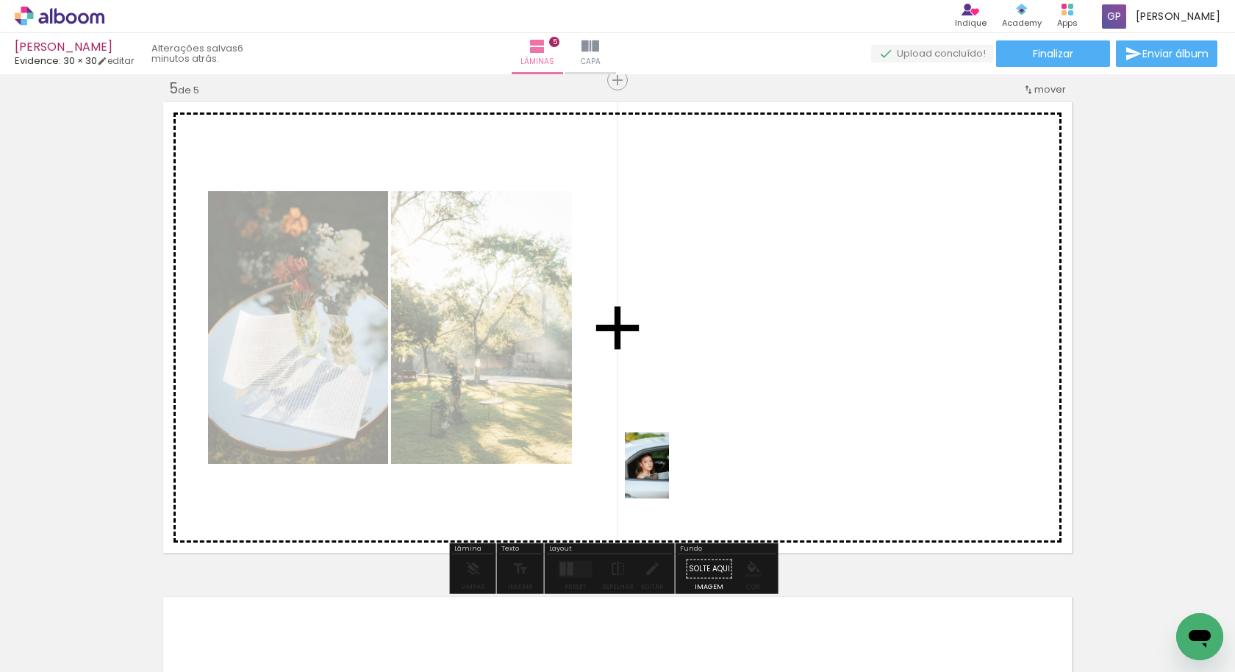
drag, startPoint x: 519, startPoint y: 601, endPoint x: 669, endPoint y: 476, distance: 195.2
click at [669, 476] on quentale-workspace at bounding box center [617, 336] width 1235 height 672
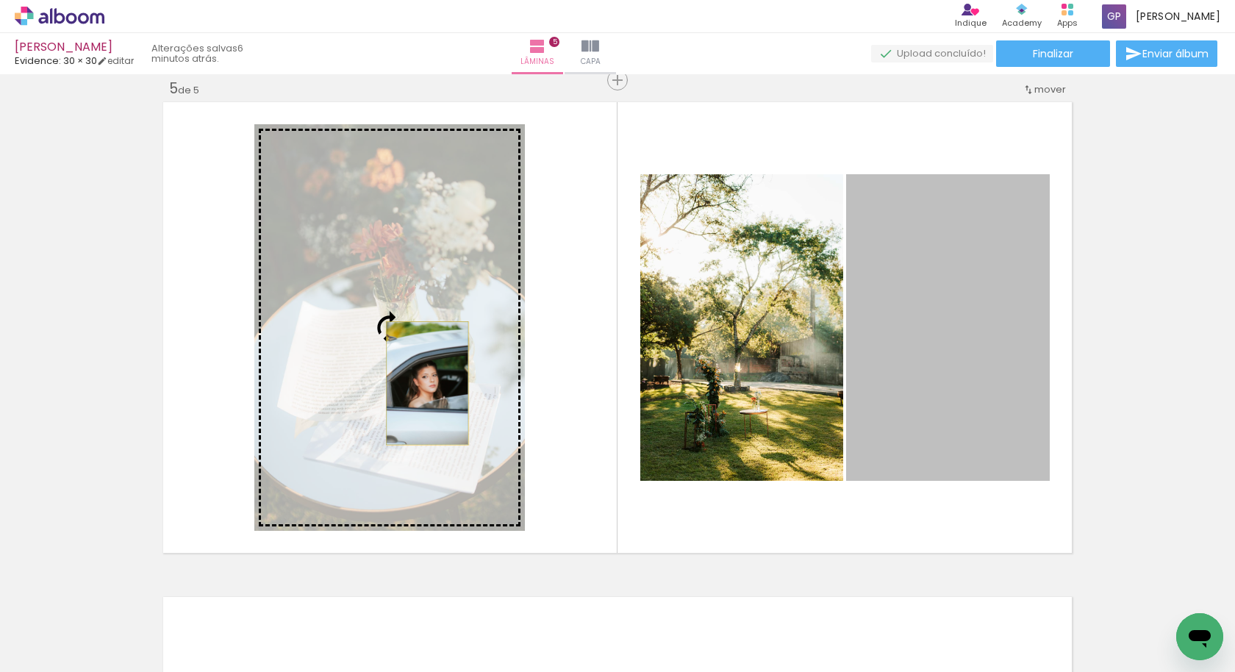
drag, startPoint x: 923, startPoint y: 405, endPoint x: 421, endPoint y: 383, distance: 501.8
click at [0, 0] on slot at bounding box center [0, 0] width 0 height 0
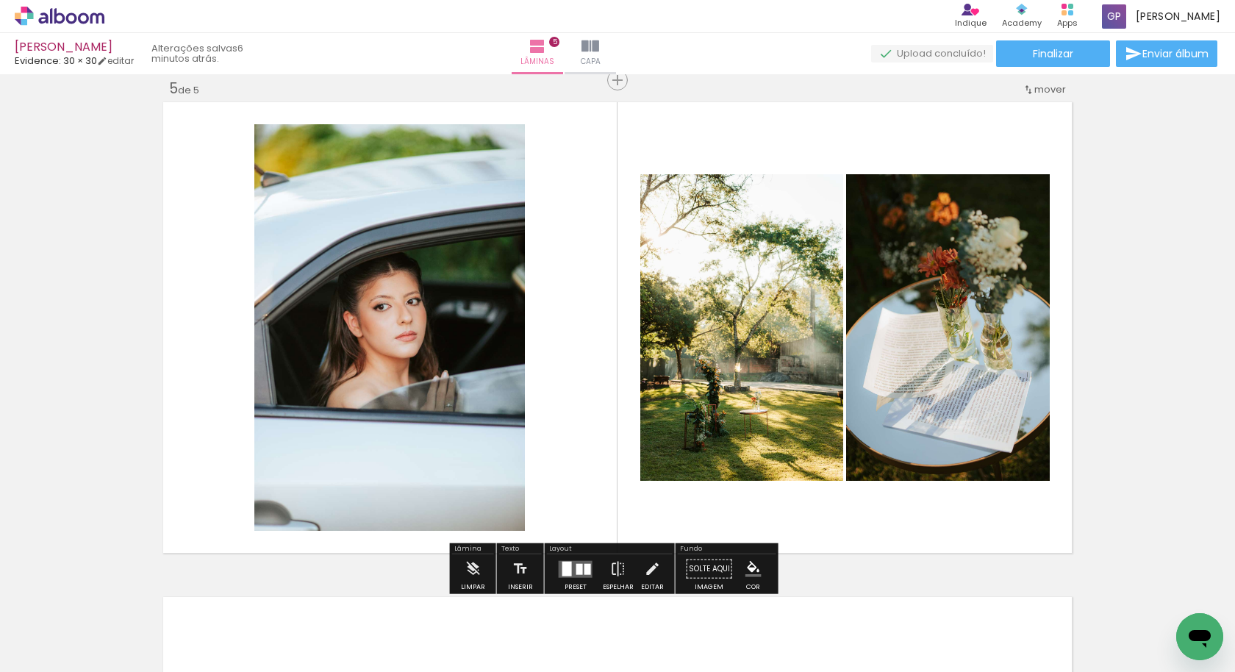
scroll to position [2376, 0]
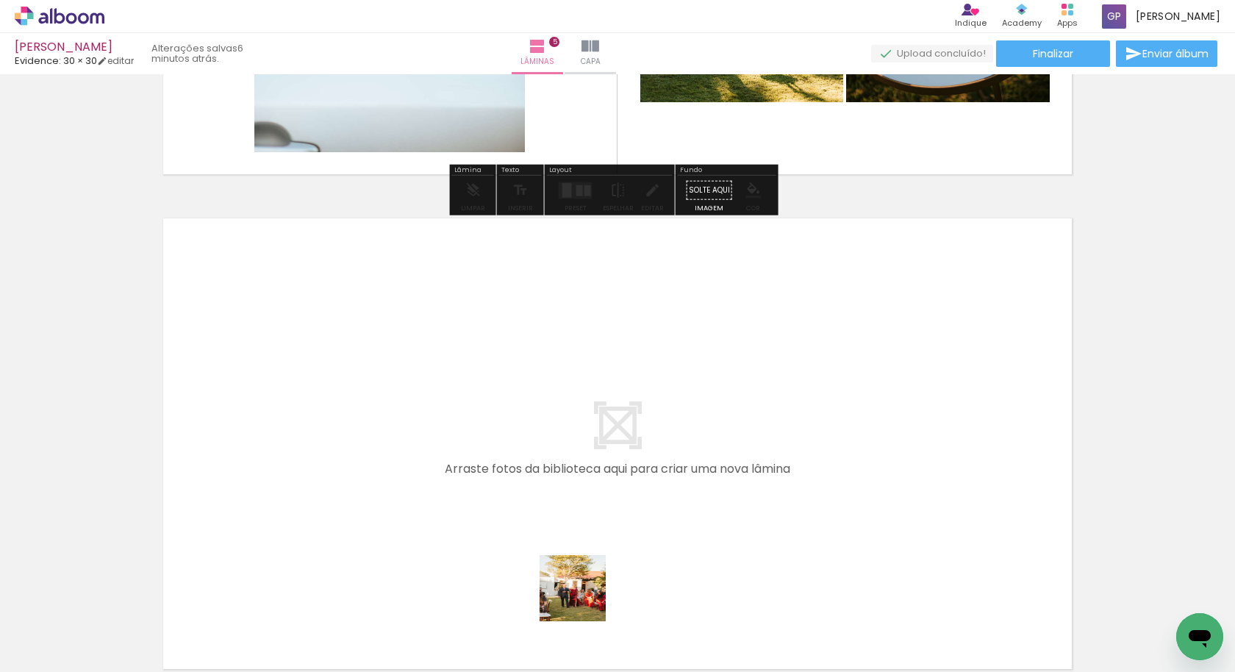
drag, startPoint x: 584, startPoint y: 599, endPoint x: 554, endPoint y: 462, distance: 140.0
click at [554, 462] on quentale-workspace at bounding box center [617, 336] width 1235 height 672
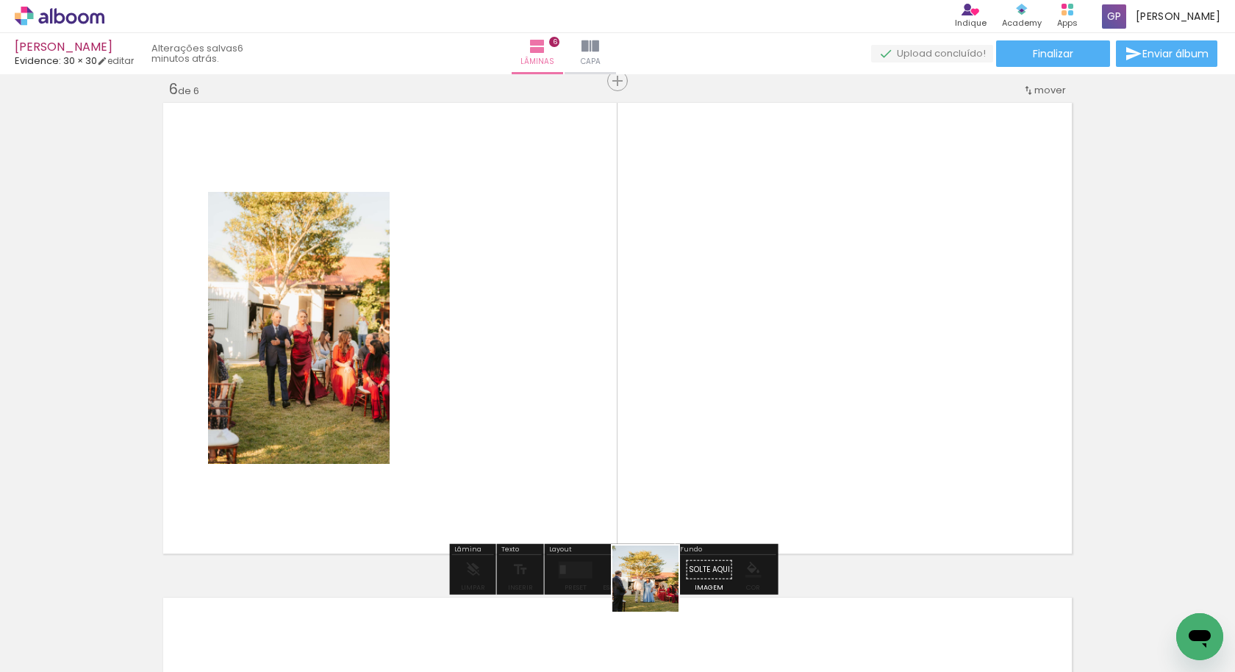
scroll to position [2492, 0]
drag, startPoint x: 656, startPoint y: 590, endPoint x: 646, endPoint y: 495, distance: 95.4
click at [646, 495] on quentale-workspace at bounding box center [617, 336] width 1235 height 672
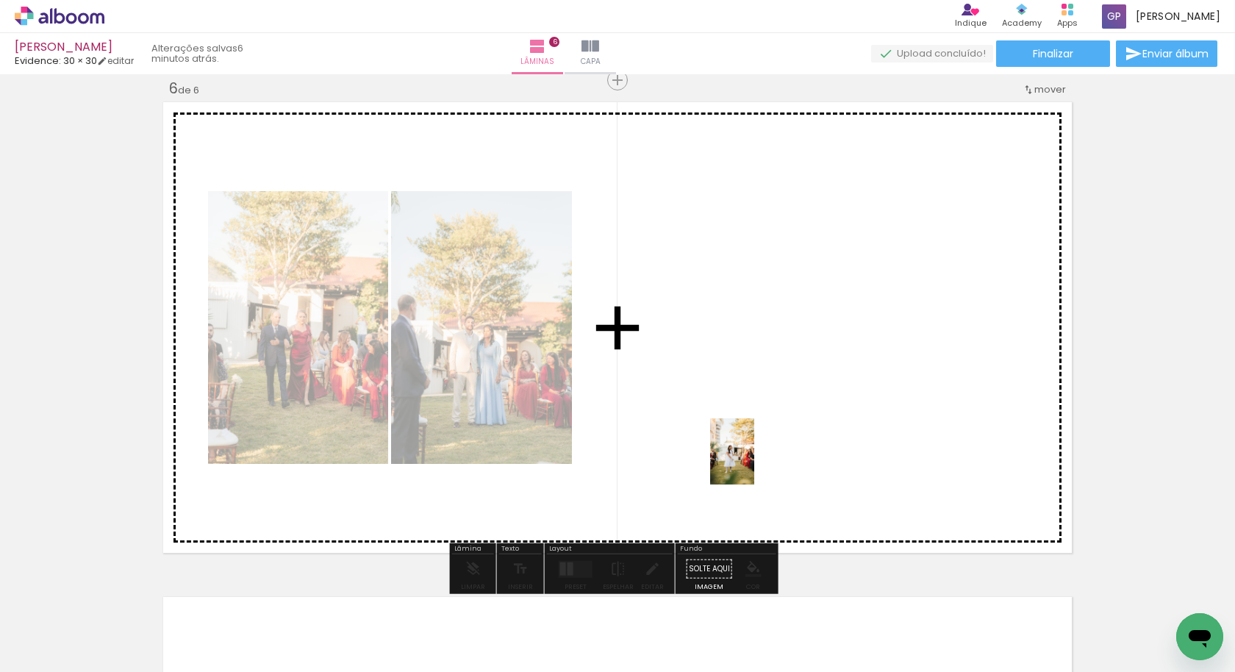
drag, startPoint x: 745, startPoint y: 624, endPoint x: 754, endPoint y: 462, distance: 162.0
click at [754, 462] on quentale-workspace at bounding box center [617, 336] width 1235 height 672
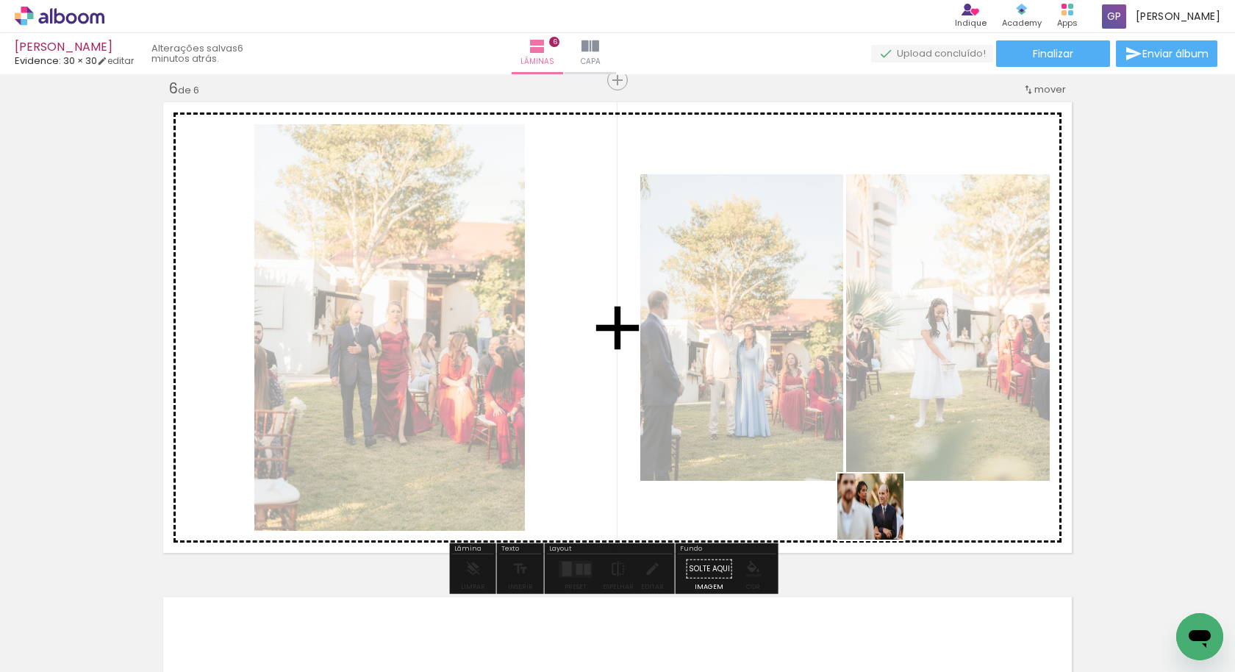
drag, startPoint x: 851, startPoint y: 640, endPoint x: 883, endPoint y: 511, distance: 133.2
click at [883, 511] on quentale-workspace at bounding box center [617, 336] width 1235 height 672
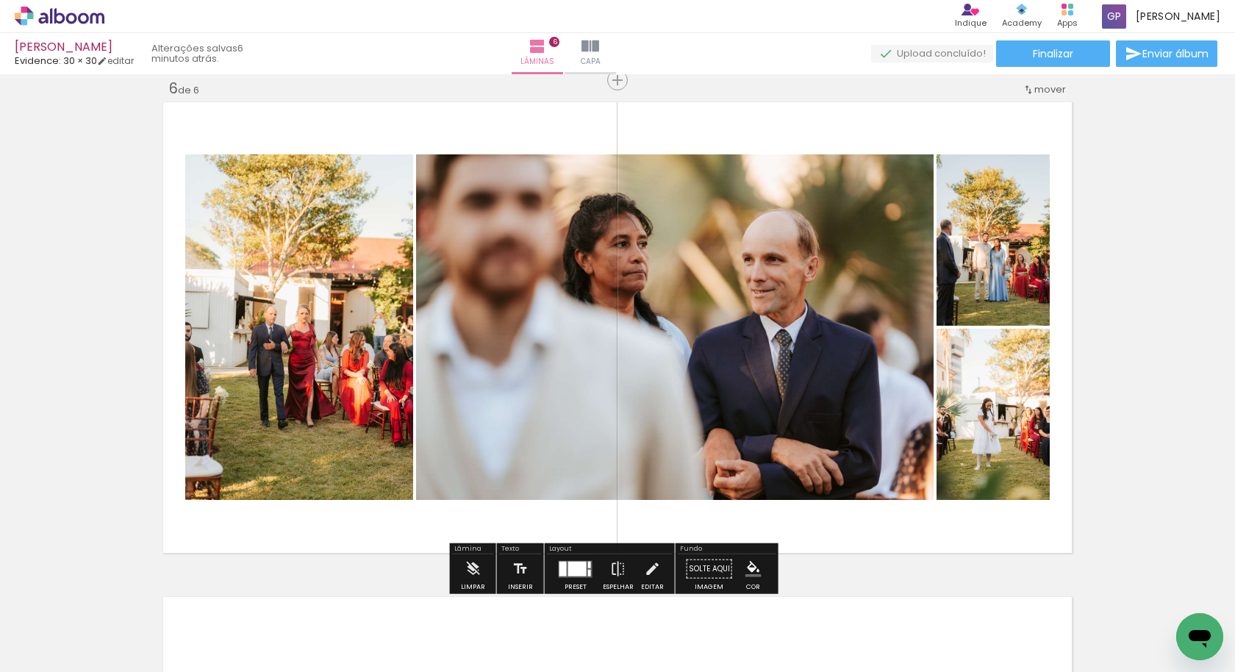
click at [559, 570] on div at bounding box center [562, 568] width 7 height 15
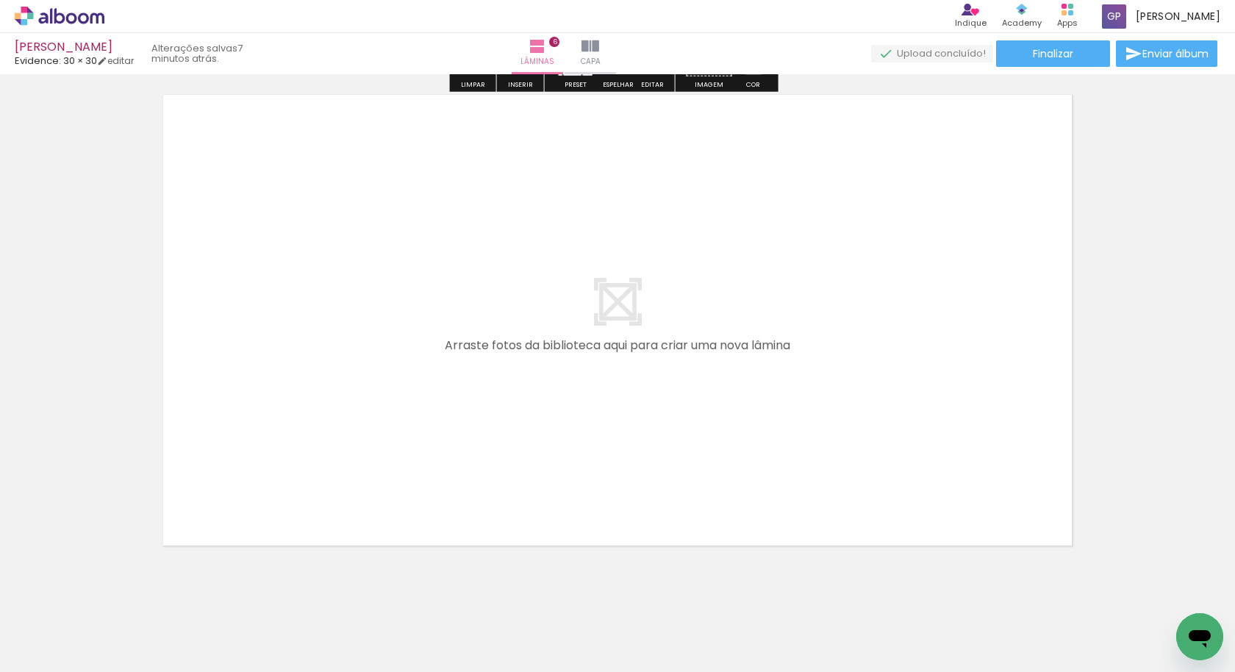
scroll to position [3014, 0]
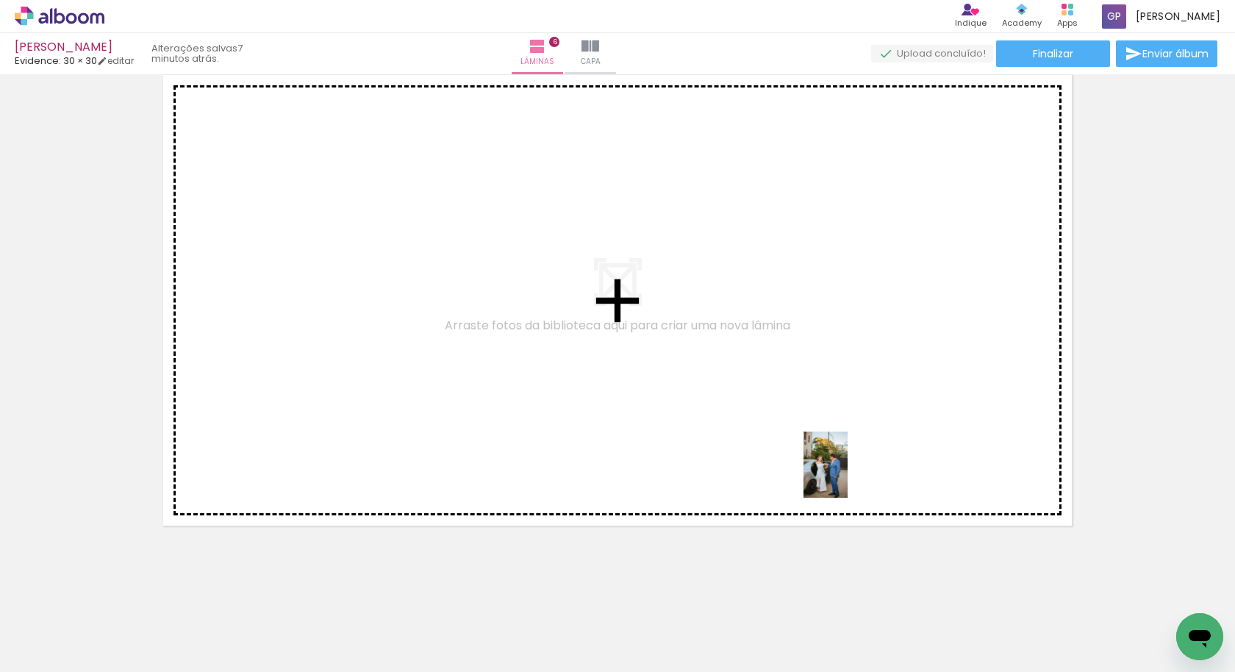
drag, startPoint x: 919, startPoint y: 611, endPoint x: 913, endPoint y: 538, distance: 73.0
click at [845, 474] on quentale-workspace at bounding box center [617, 336] width 1235 height 672
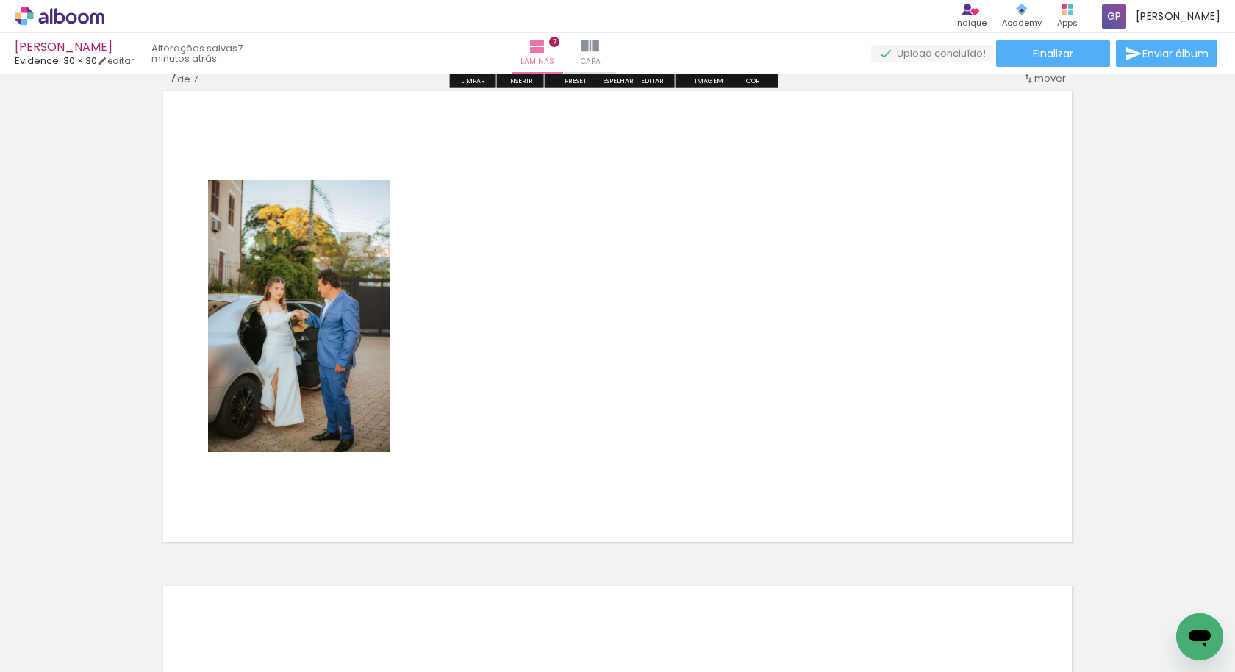
scroll to position [2987, 0]
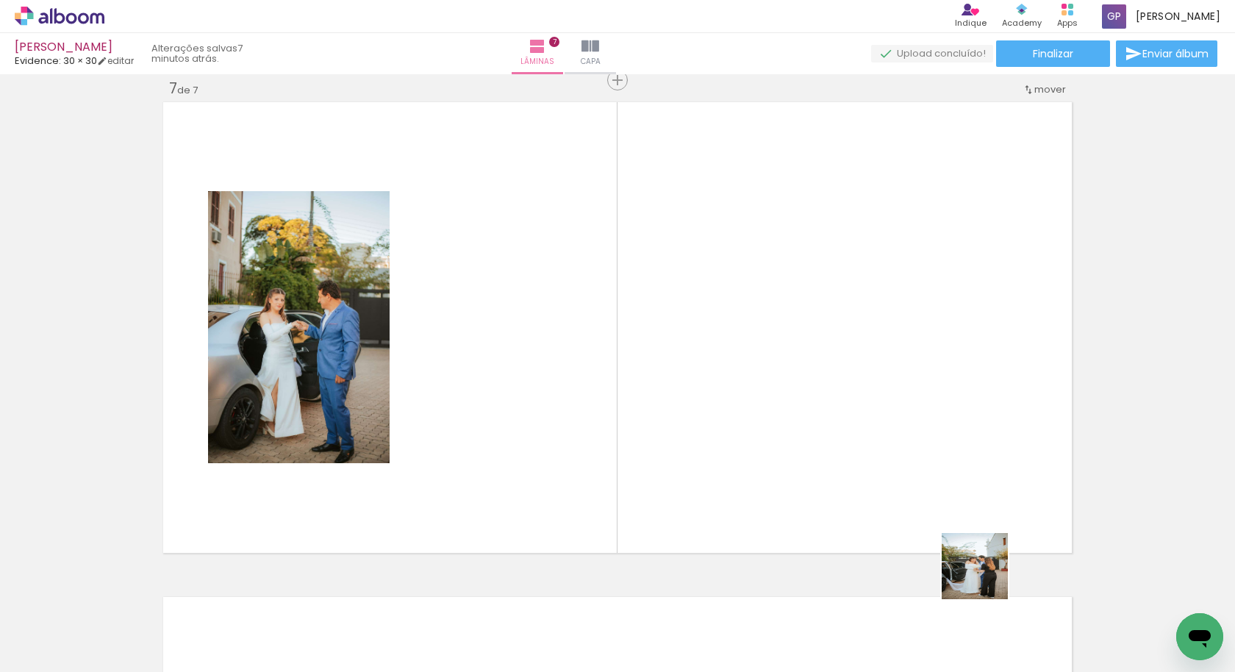
drag, startPoint x: 1022, startPoint y: 634, endPoint x: 909, endPoint y: 472, distance: 197.4
click at [909, 472] on quentale-workspace at bounding box center [617, 336] width 1235 height 672
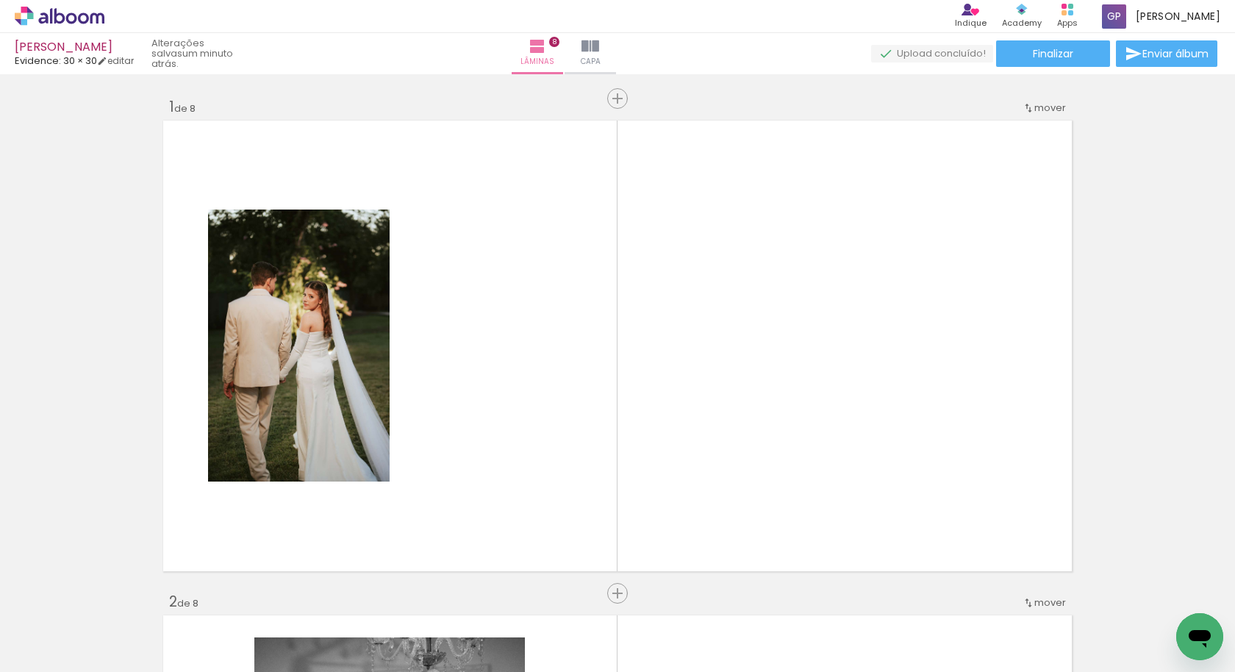
scroll to position [0, 1662]
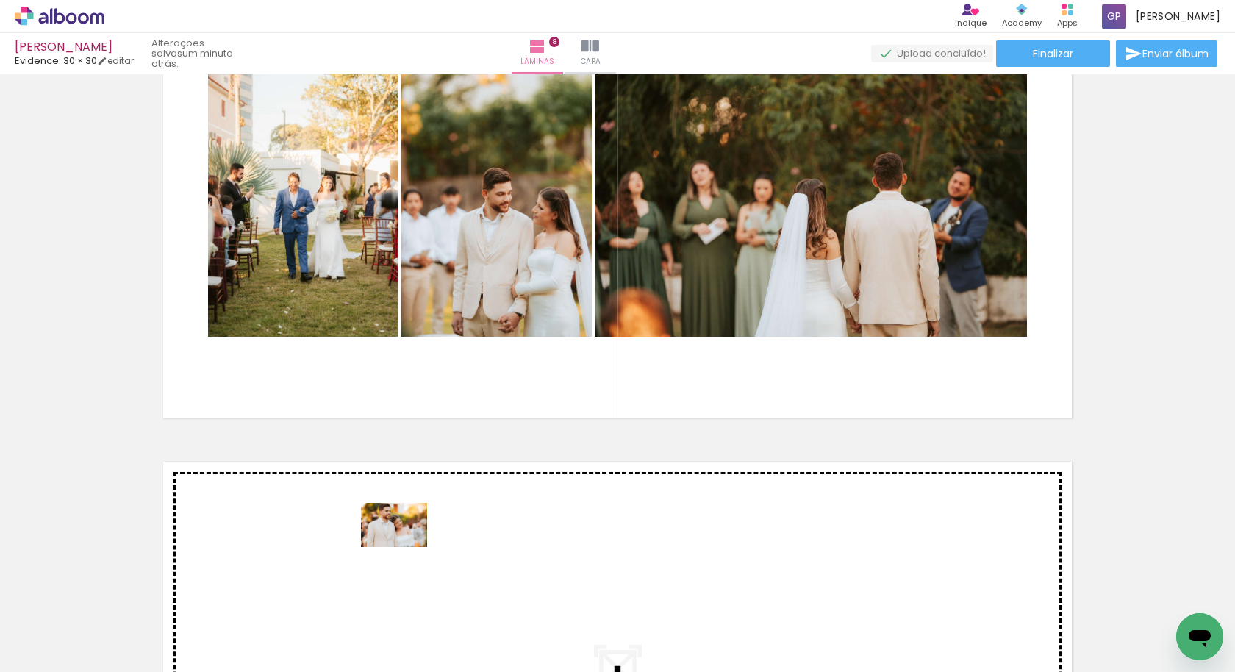
drag, startPoint x: 472, startPoint y: 634, endPoint x: 405, endPoint y: 547, distance: 109.5
click at [405, 547] on quentale-workspace at bounding box center [617, 336] width 1235 height 672
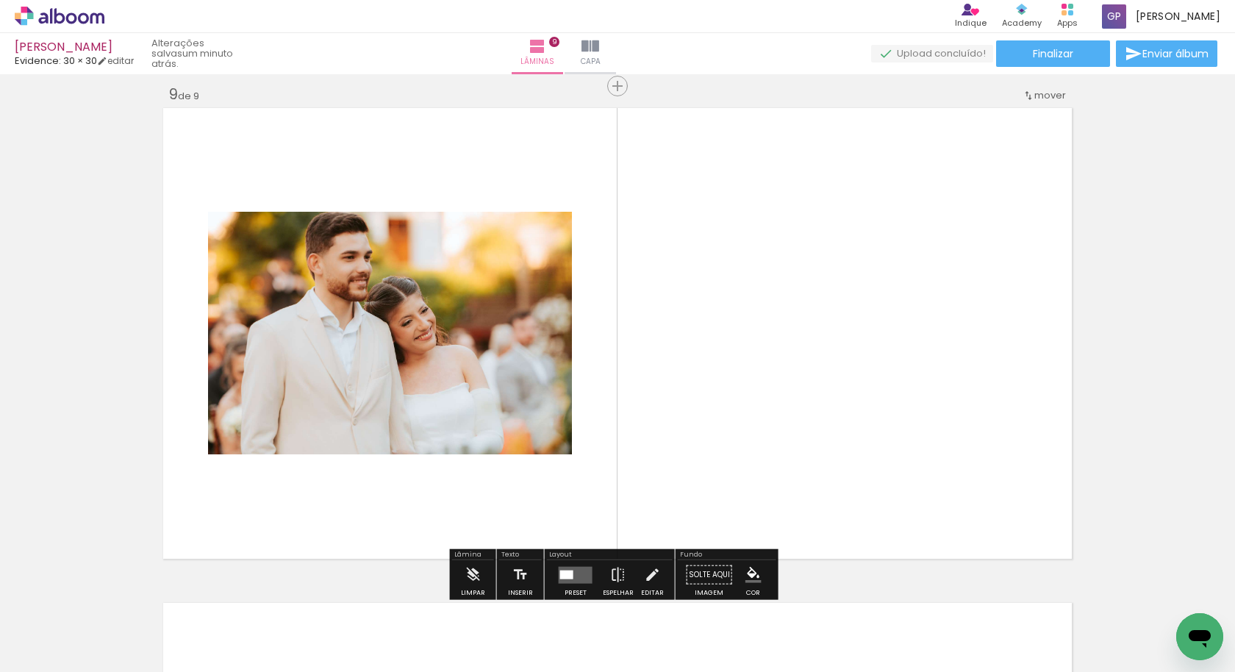
scroll to position [3976, 0]
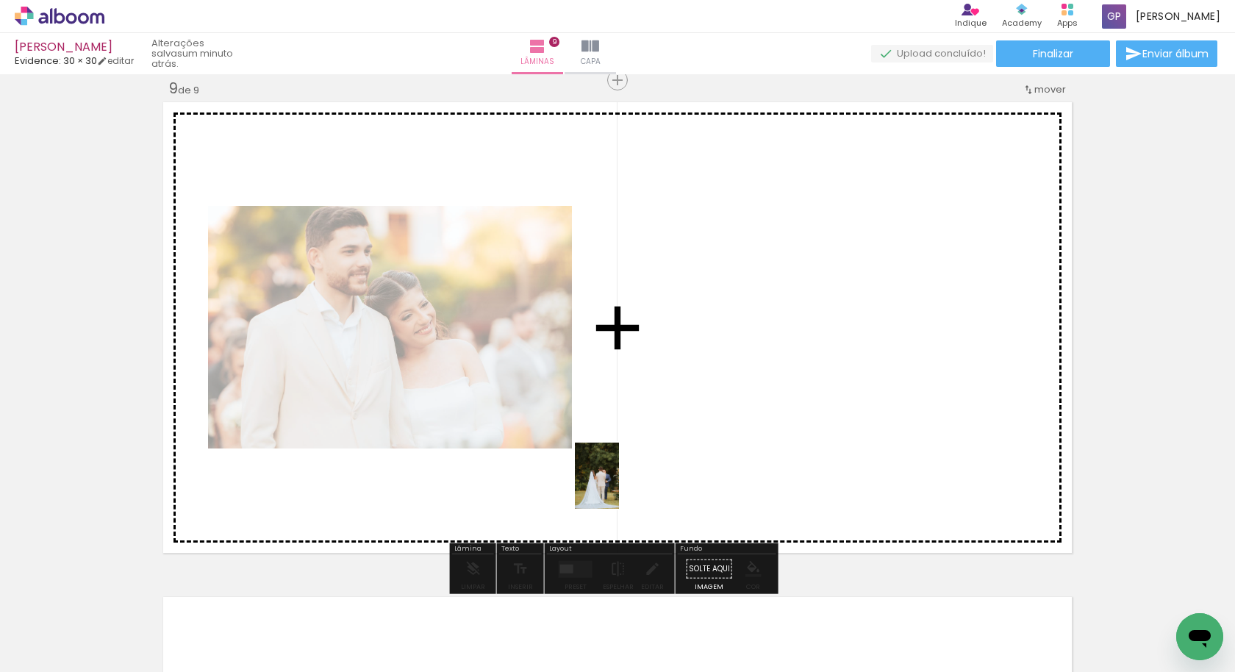
drag, startPoint x: 563, startPoint y: 634, endPoint x: 619, endPoint y: 487, distance: 157.3
click at [619, 487] on quentale-workspace at bounding box center [617, 336] width 1235 height 672
